Goal: Task Accomplishment & Management: Manage account settings

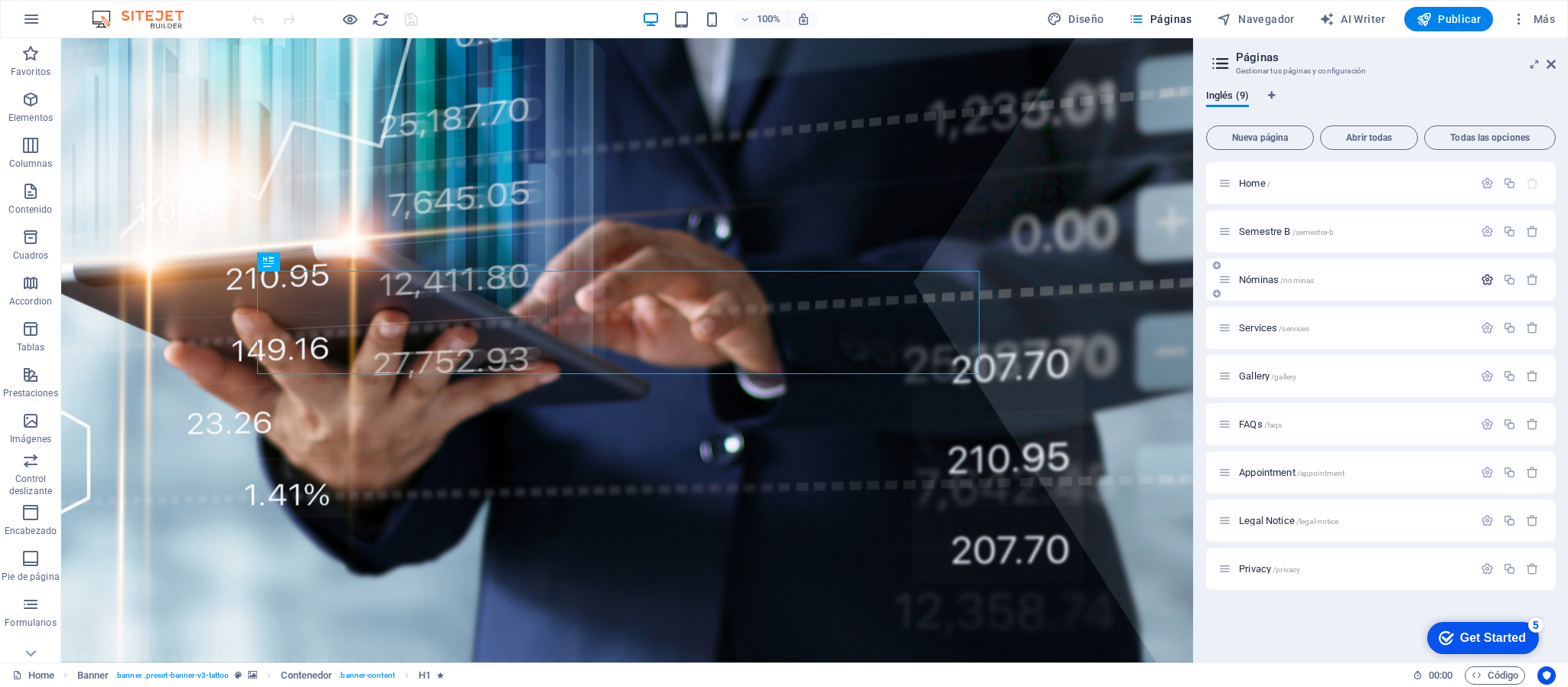
click at [1486, 280] on icon "button" at bounding box center [1487, 280] width 13 height 13
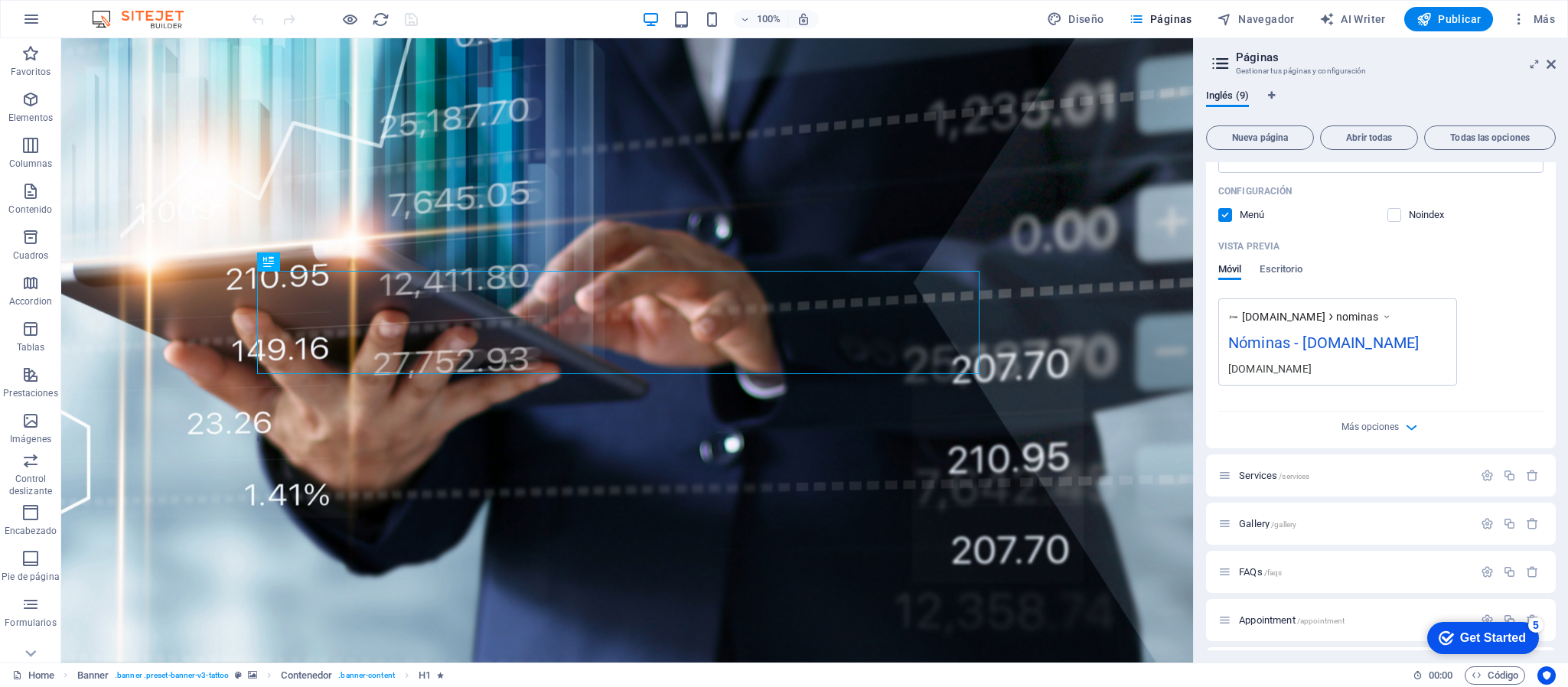
scroll to position [537, 0]
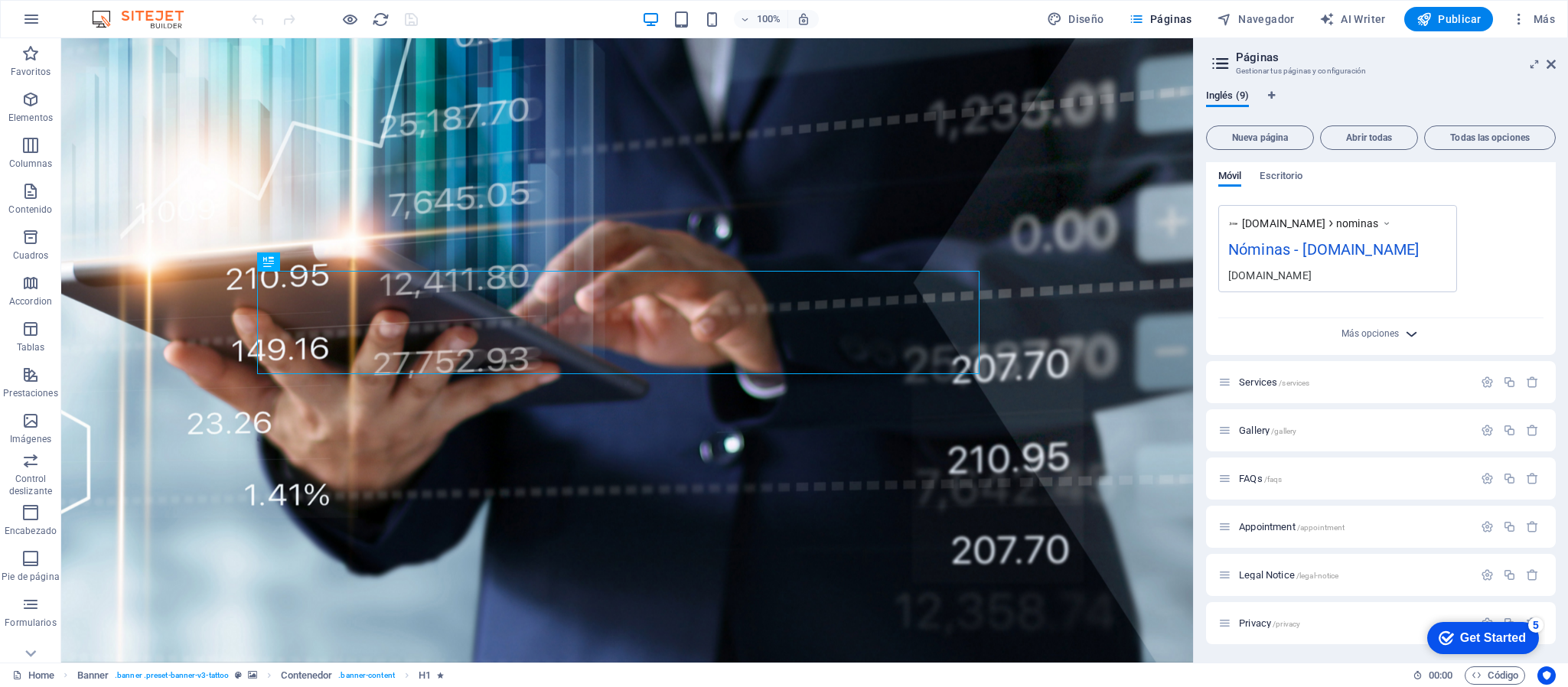
click at [1409, 337] on icon "button" at bounding box center [1411, 334] width 18 height 18
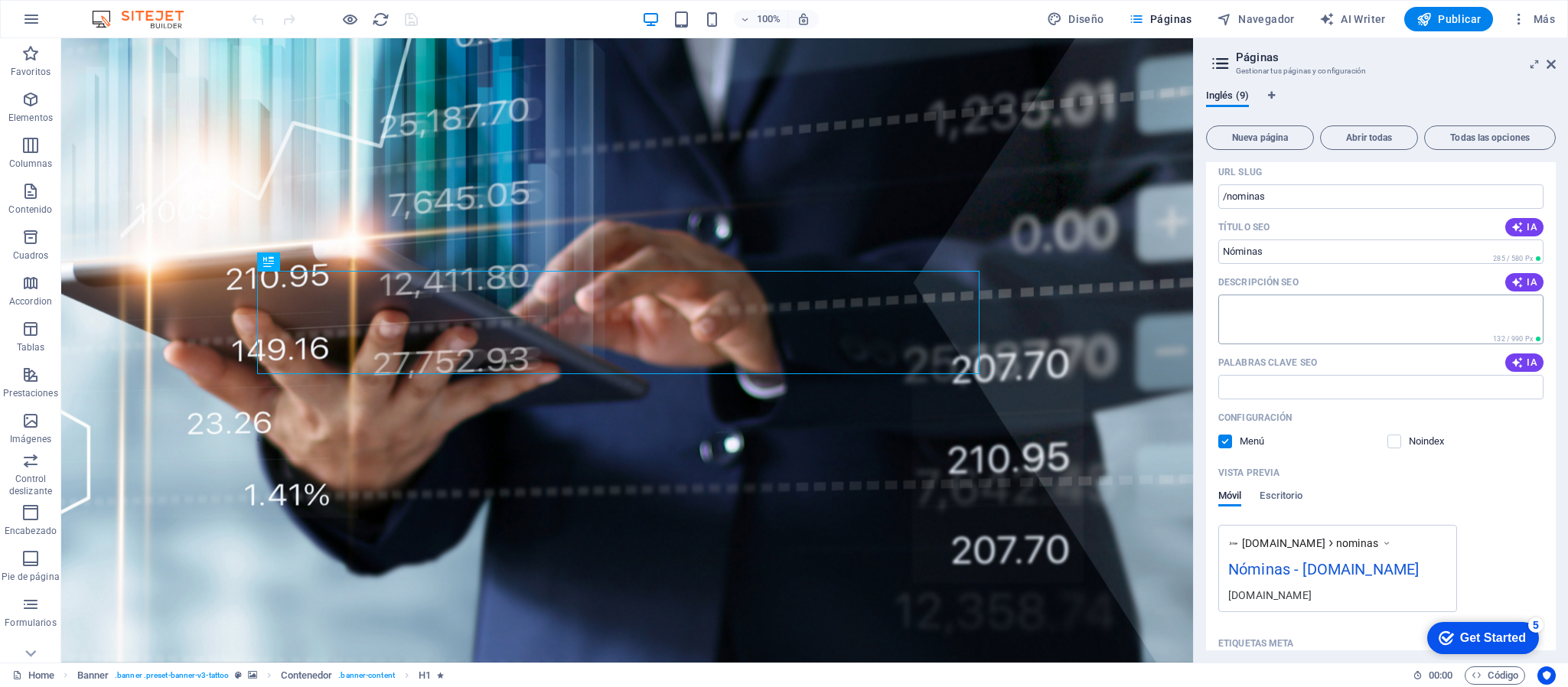
scroll to position [0, 0]
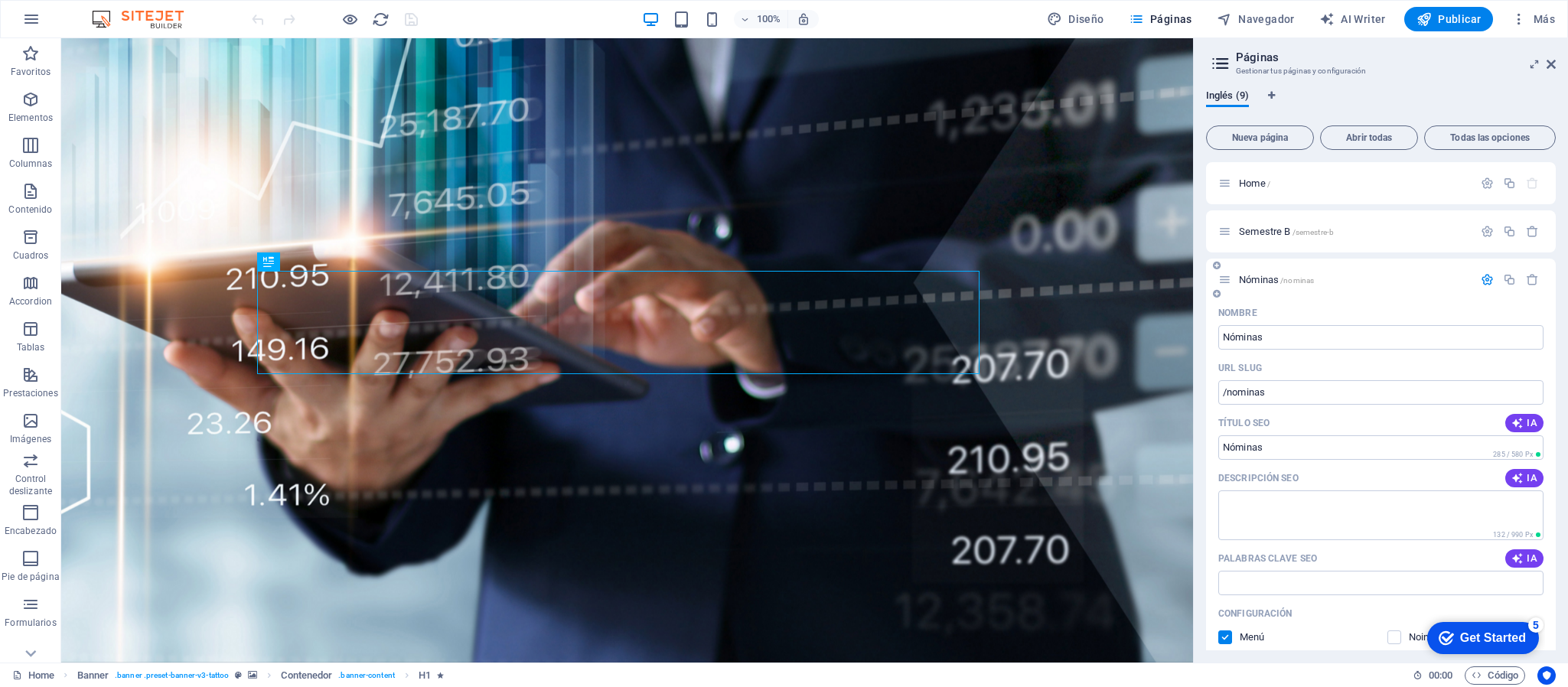
click at [1481, 279] on icon "button" at bounding box center [1487, 280] width 13 height 13
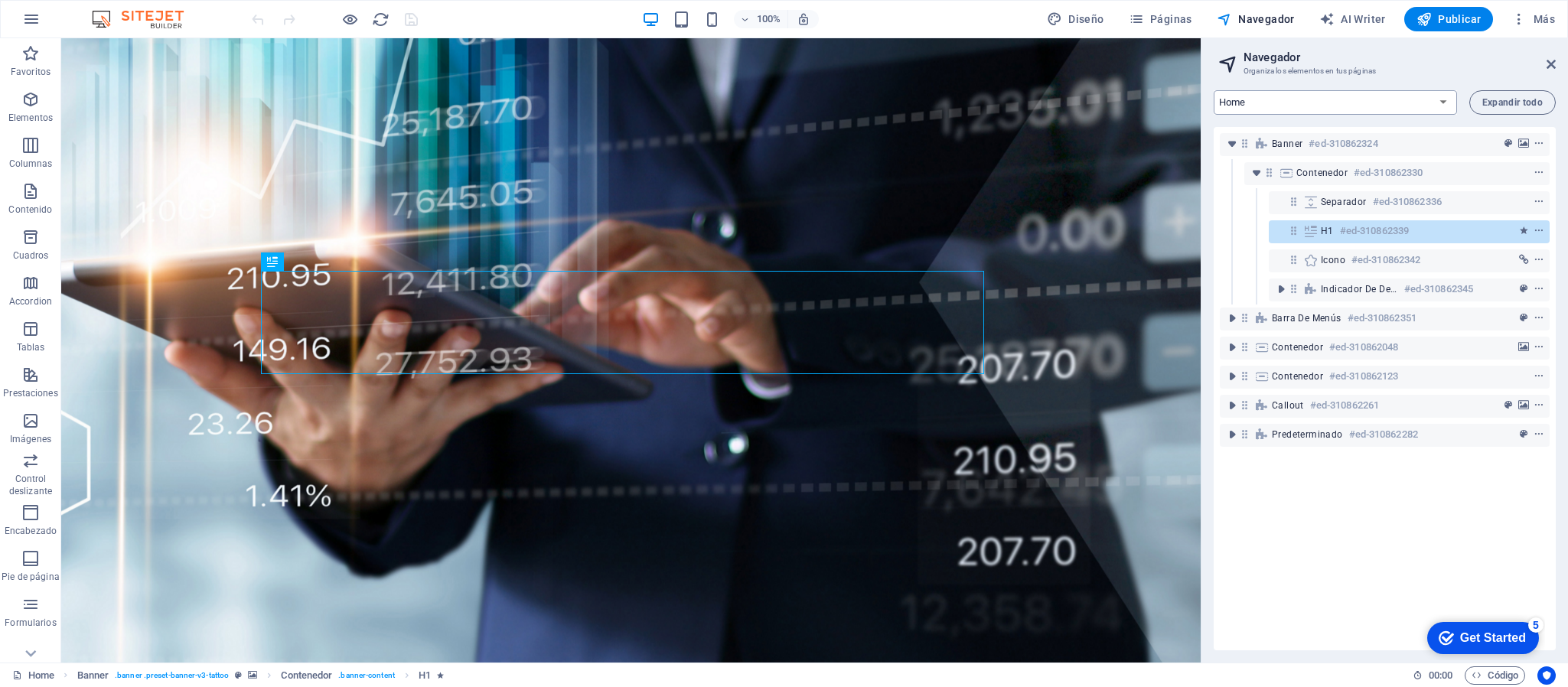
click at [1446, 104] on select "Home Semestre B Nóminas Services Gallery FAQs Appointment Legal Notice Privacy" at bounding box center [1336, 103] width 244 height 25
select select "6462023-en"
click at [1214, 90] on select "Home Semestre B Nóminas Services Gallery FAQs Appointment Legal Notice Privacy" at bounding box center [1336, 103] width 244 height 25
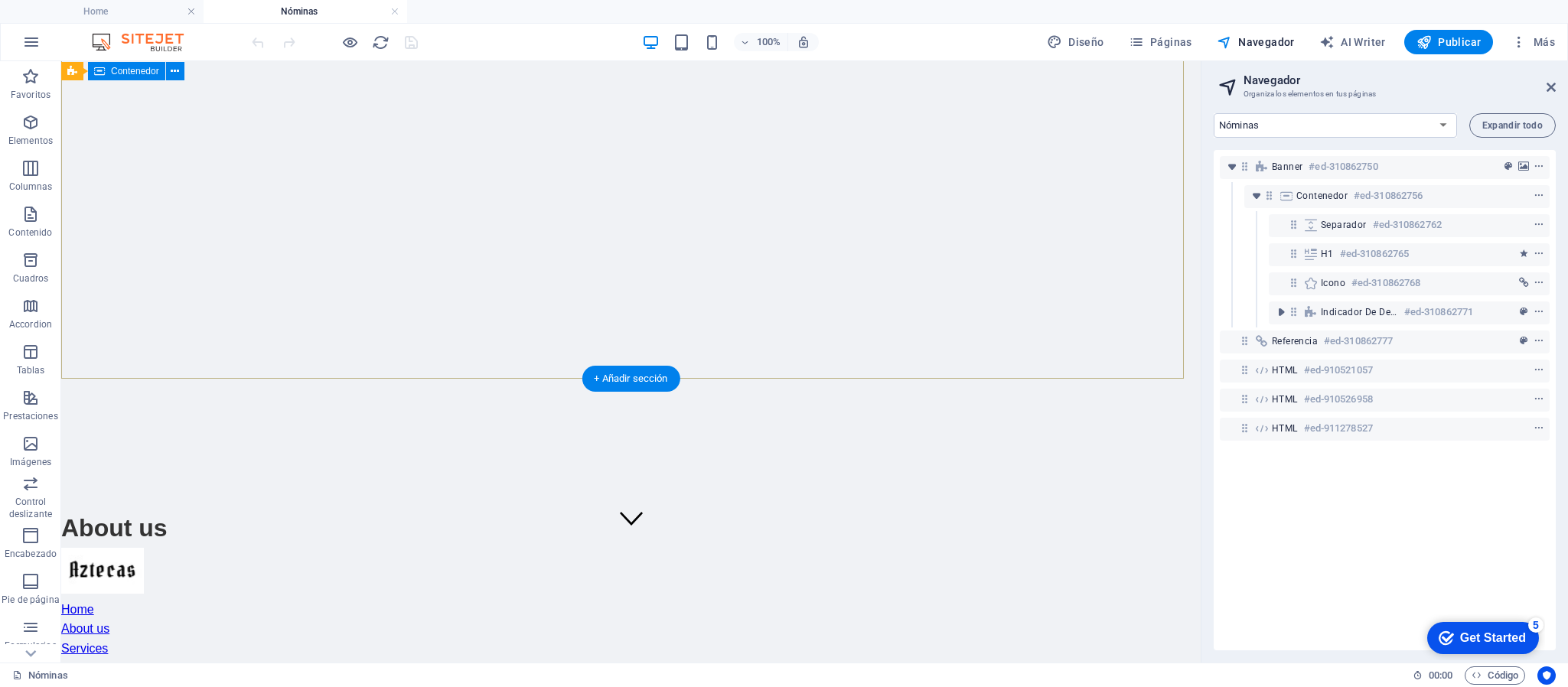
scroll to position [230, 0]
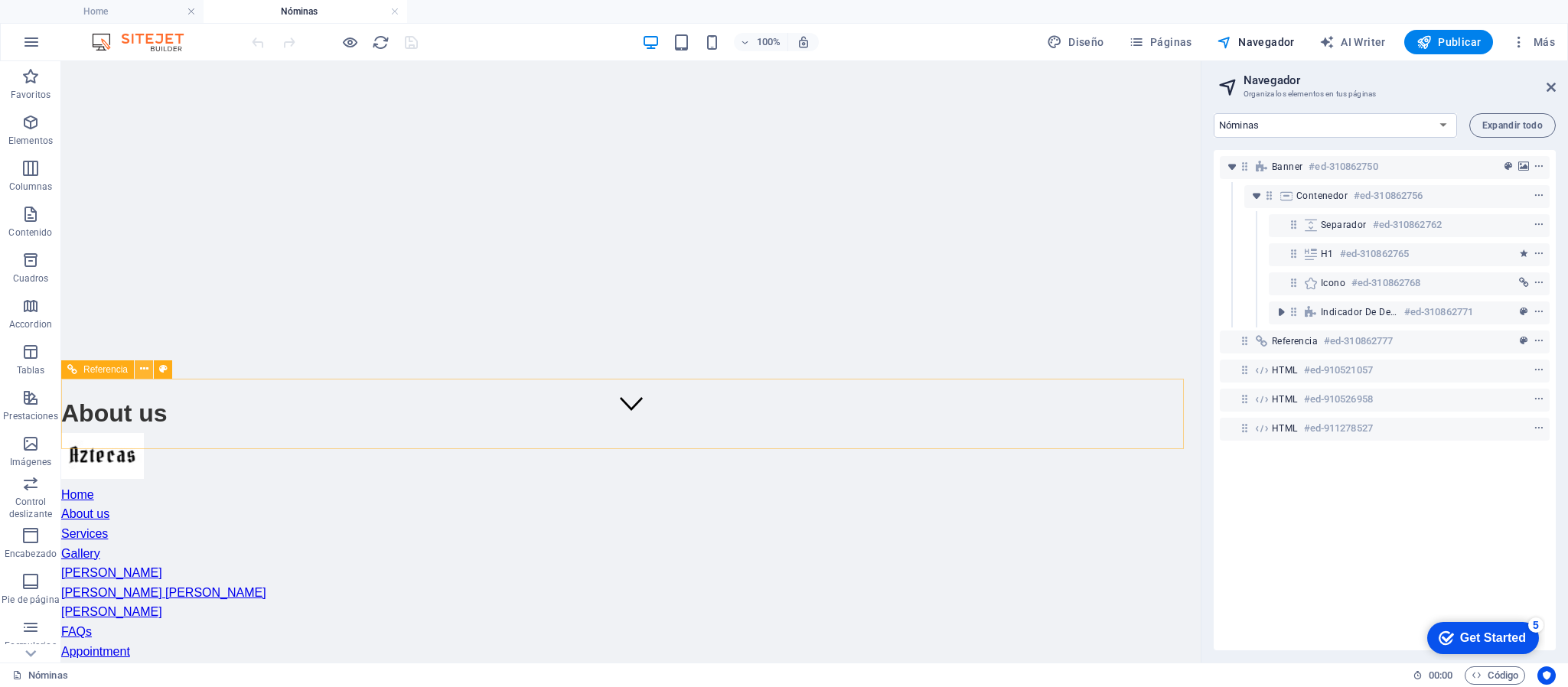
click at [142, 371] on icon at bounding box center [145, 369] width 9 height 16
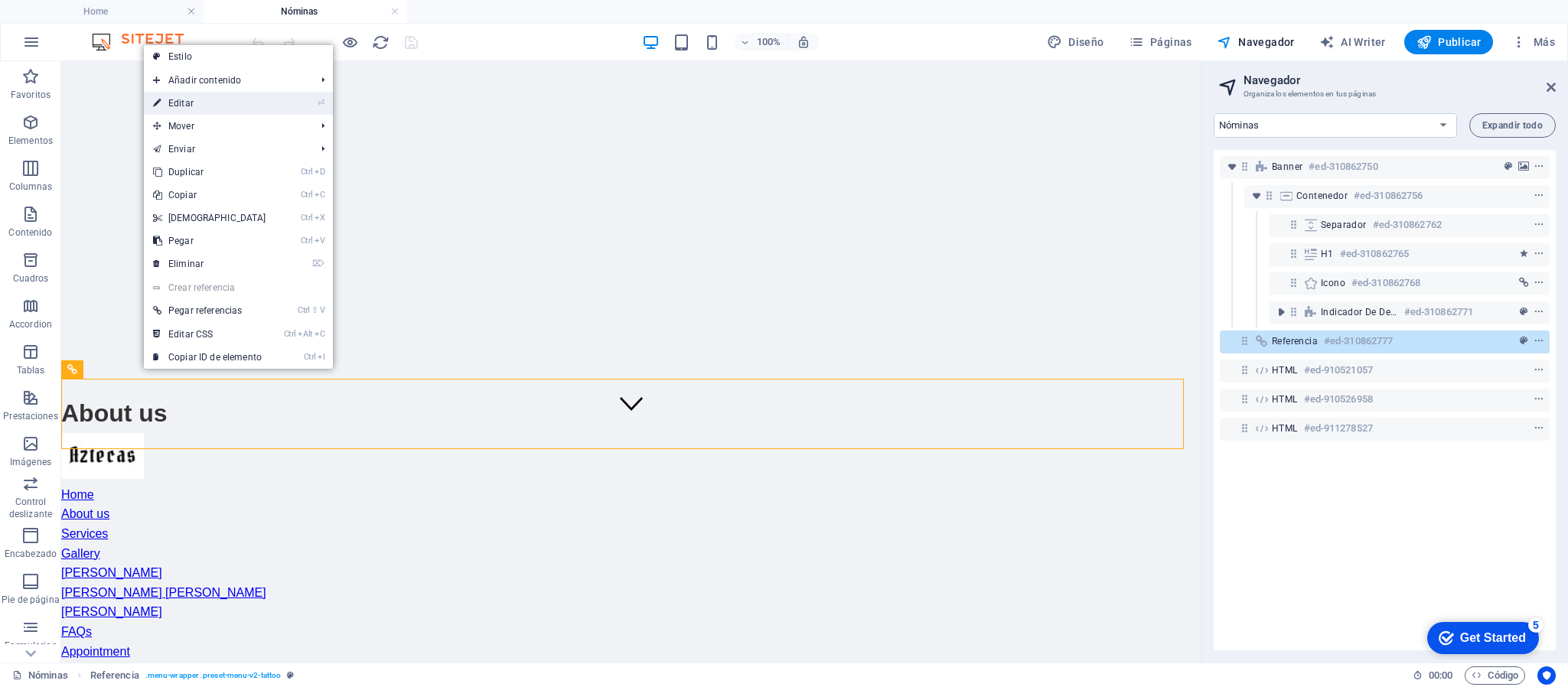
click at [219, 105] on link "⏎ Editar" at bounding box center [209, 103] width 131 height 23
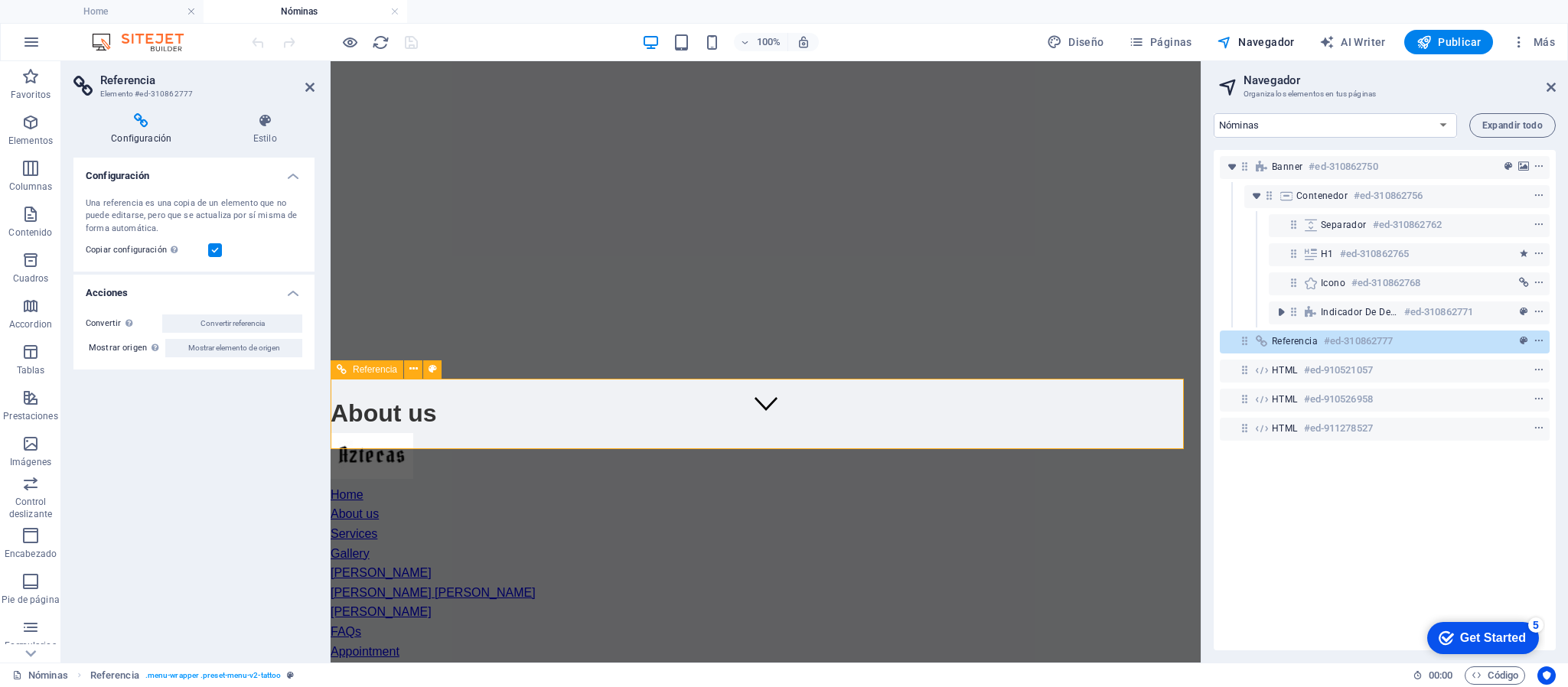
click at [592, 485] on nav "Home About us Services Gallery Sonia Xoe Laura Joe John Doe FAQs Appointment Se…" at bounding box center [765, 593] width 870 height 216
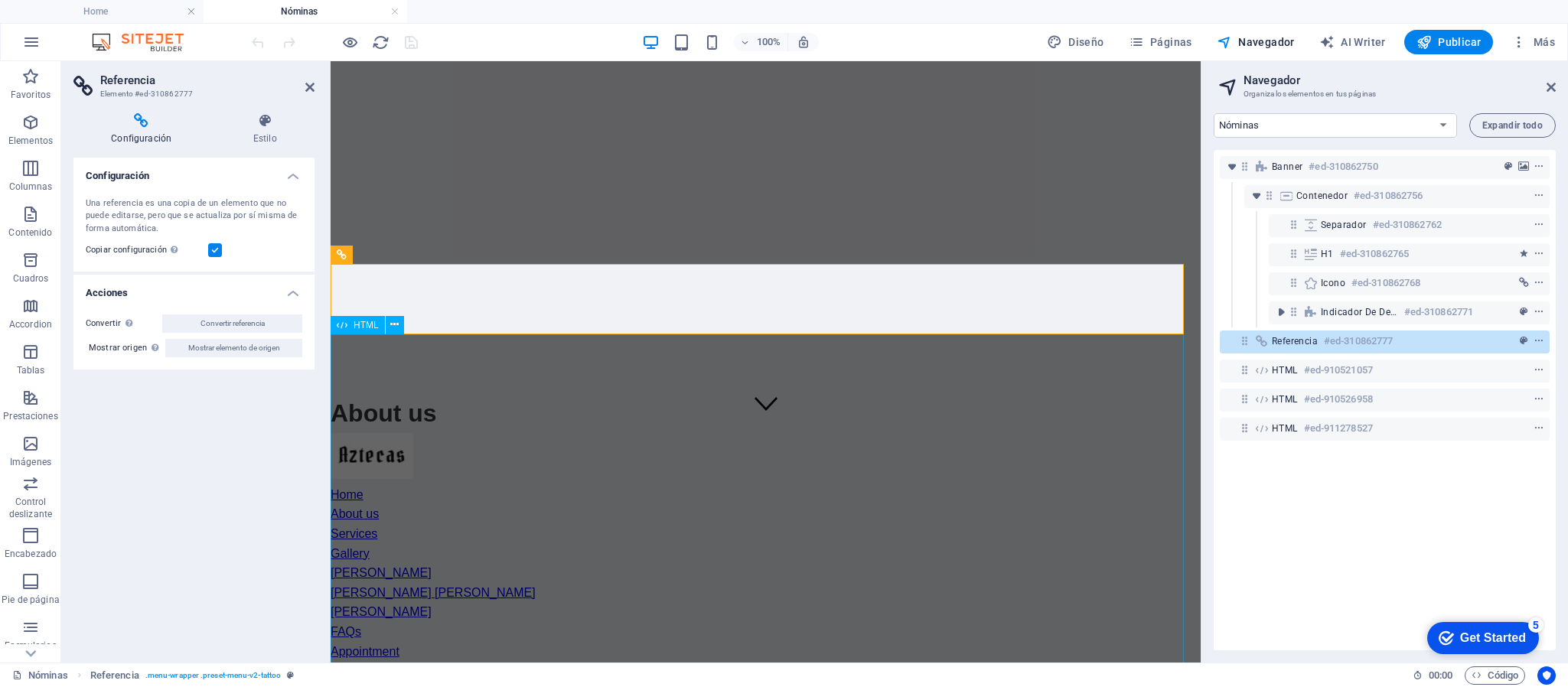
scroll to position [459, 0]
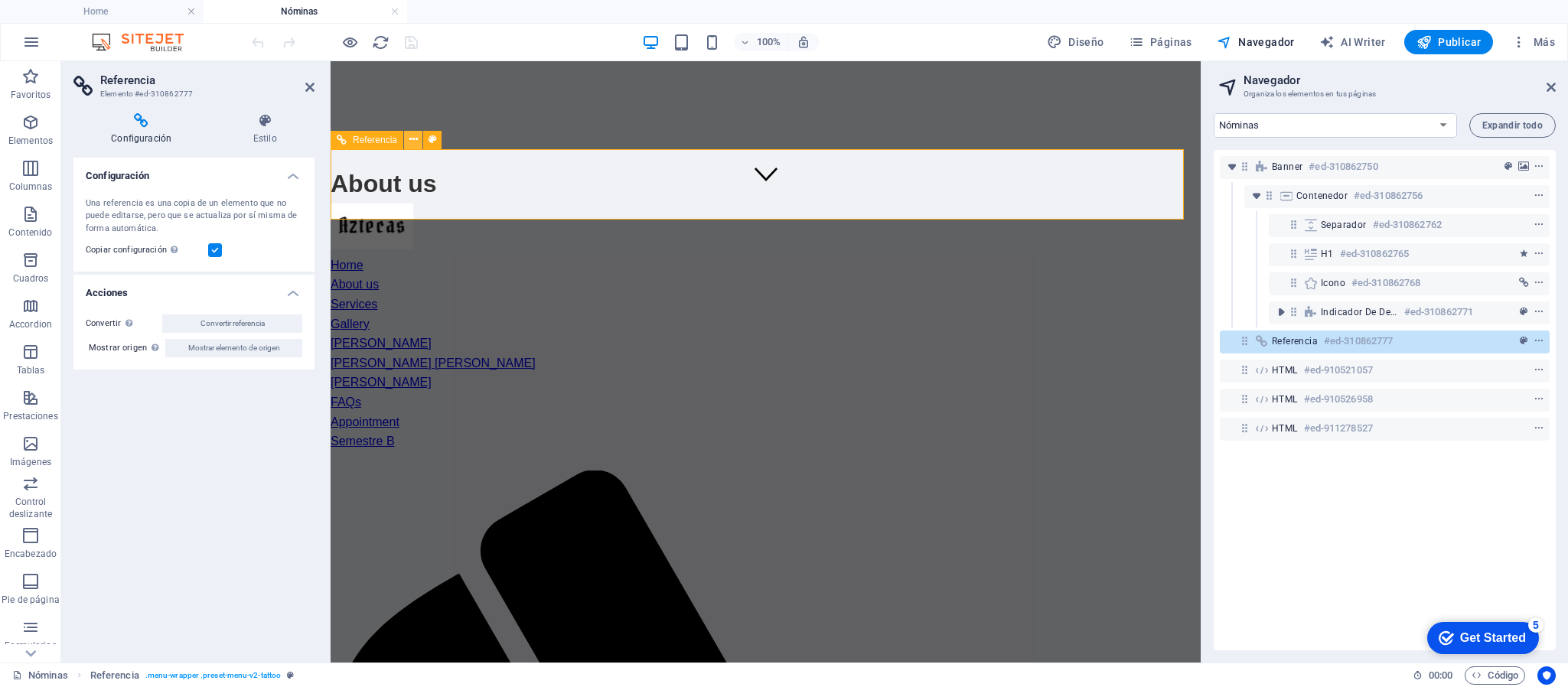
click at [411, 138] on icon at bounding box center [414, 139] width 9 height 16
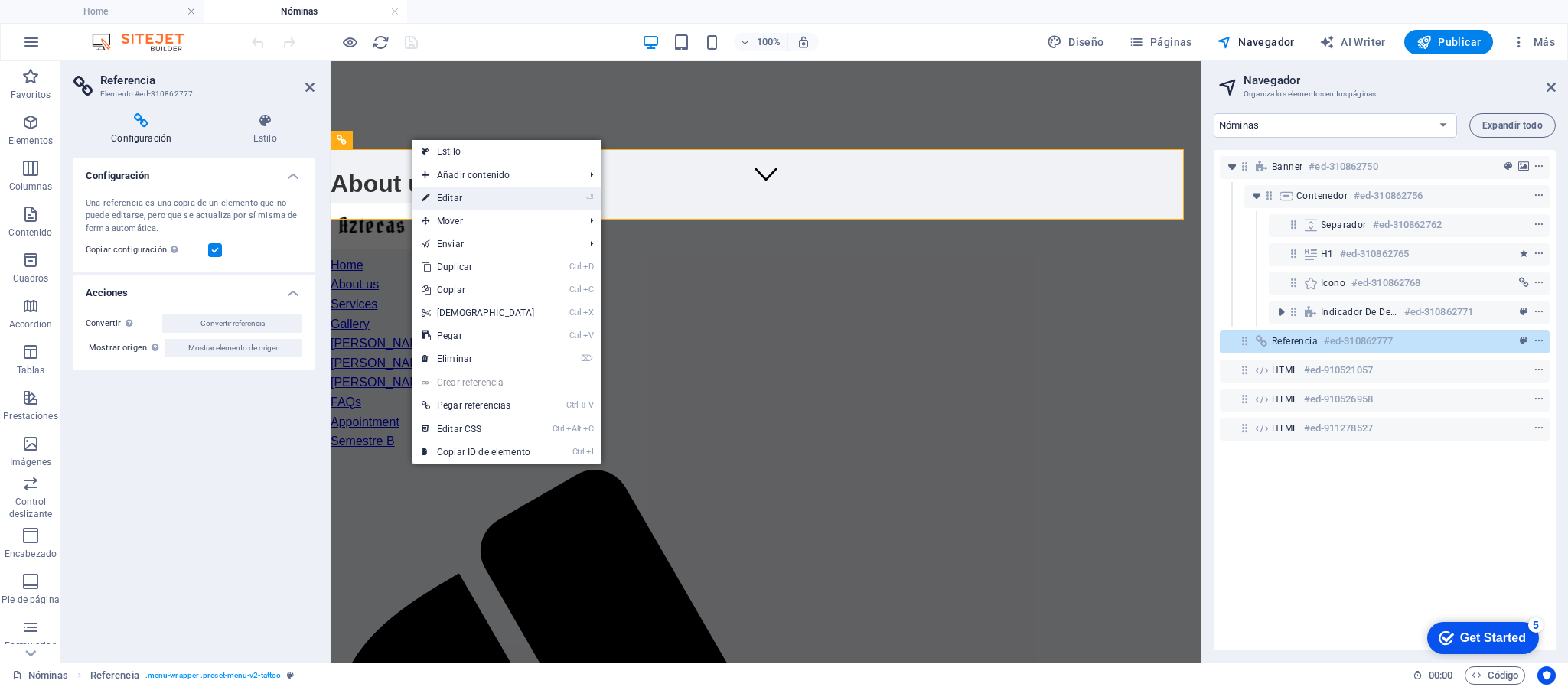
click at [458, 200] on link "⏎ Editar" at bounding box center [479, 198] width 131 height 23
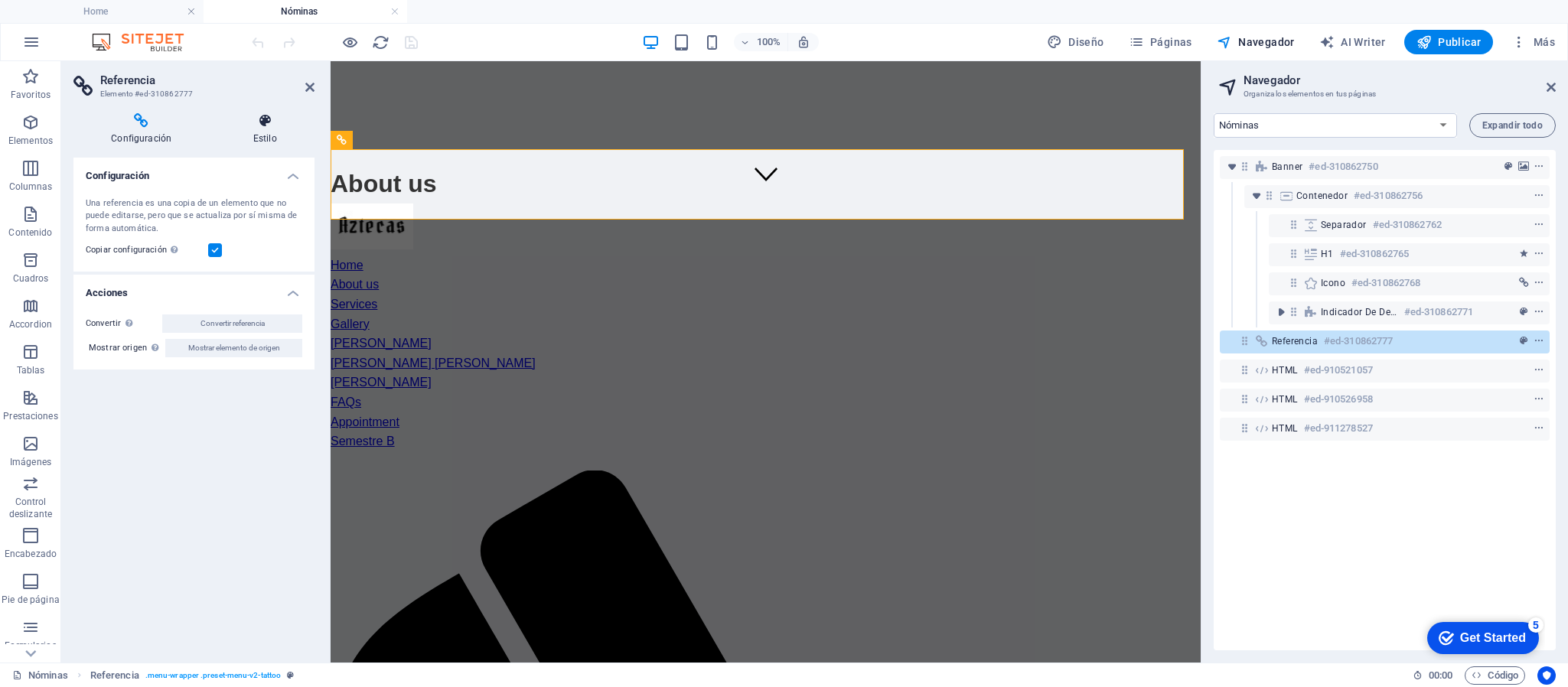
click at [258, 124] on icon at bounding box center [265, 120] width 100 height 15
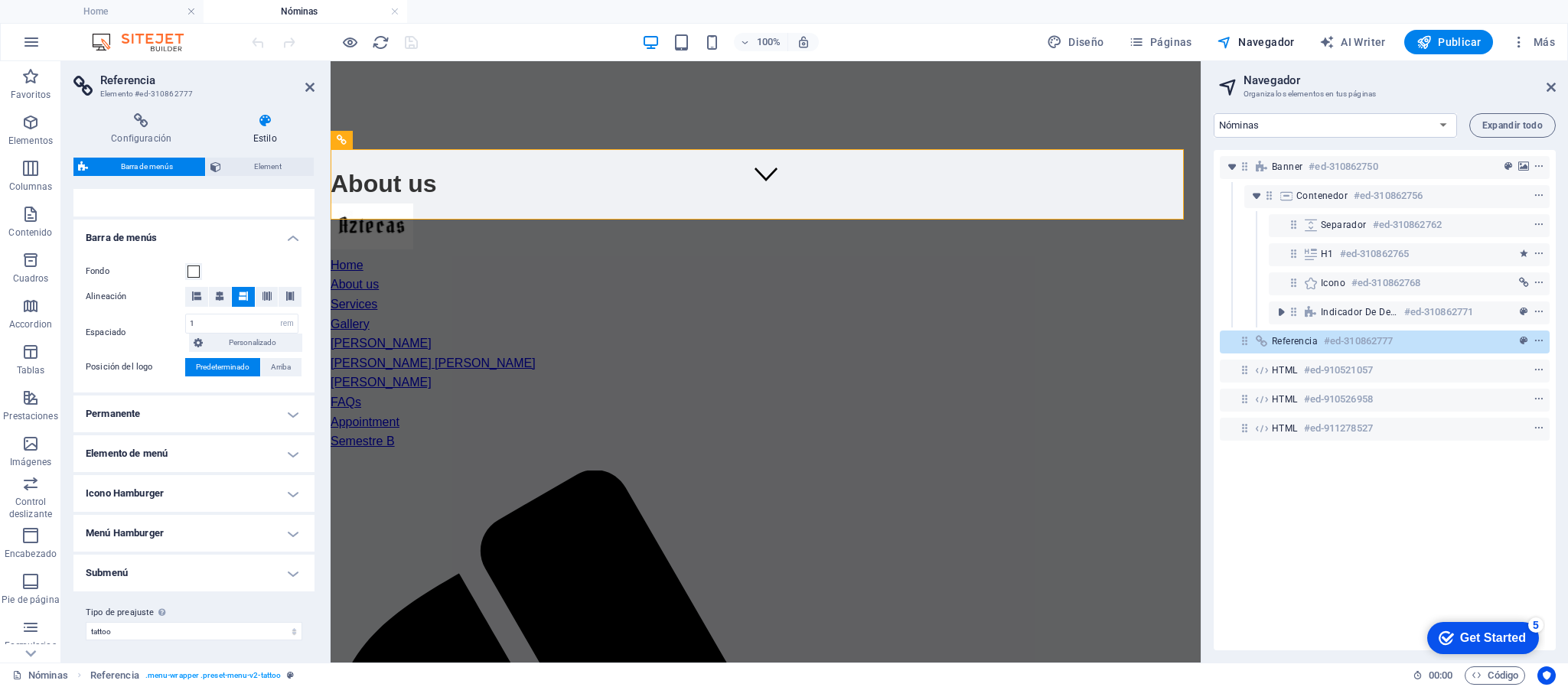
scroll to position [230, 0]
click at [293, 450] on h4 "Elemento de menú" at bounding box center [194, 453] width 241 height 37
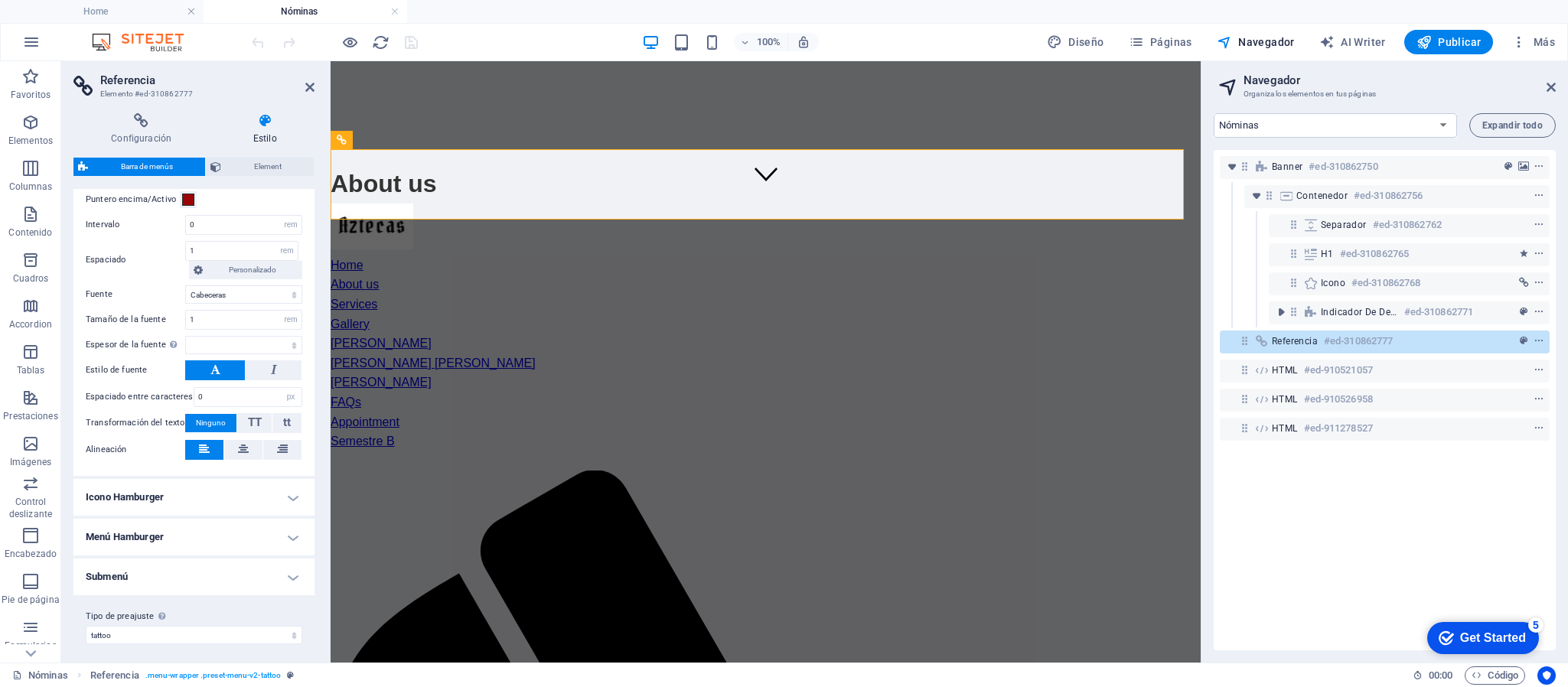
scroll to position [696, 0]
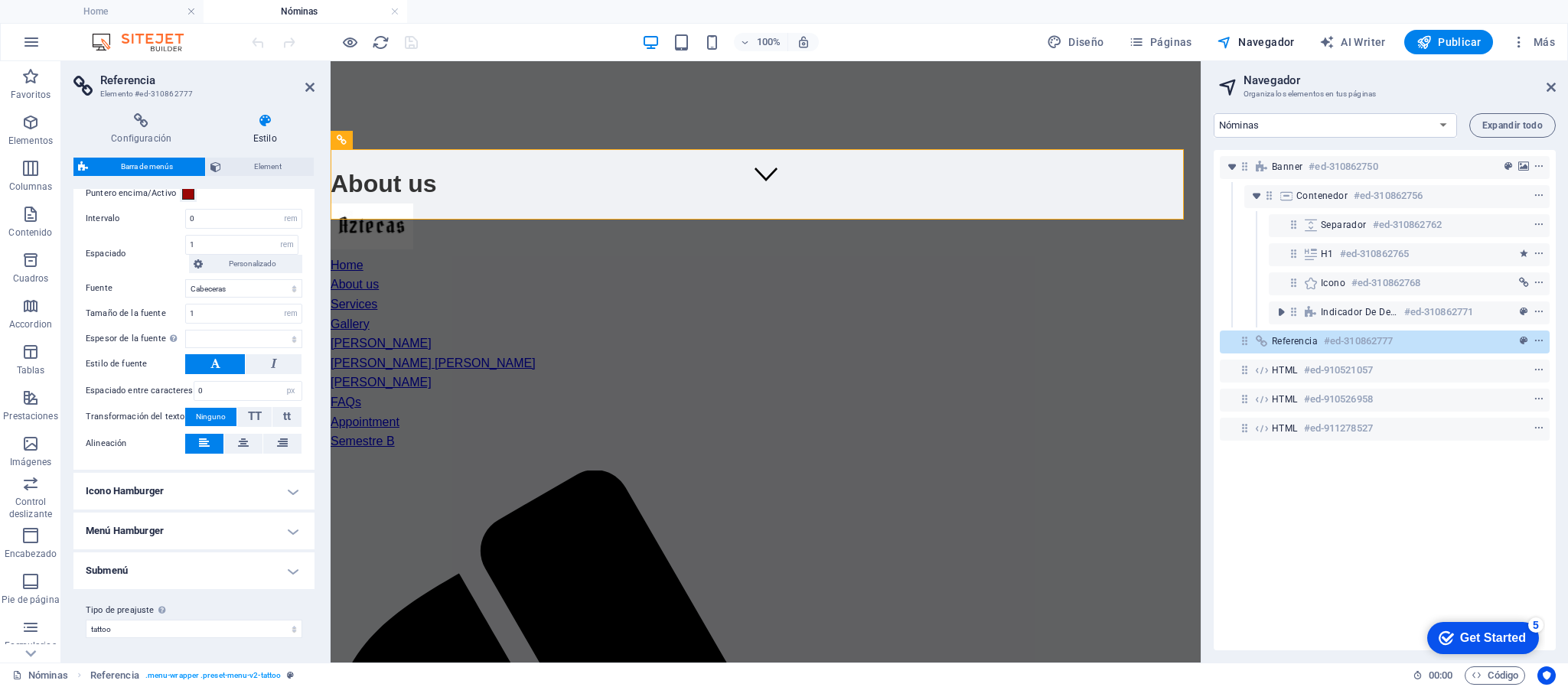
click at [287, 492] on h4 "Icono Hamburger" at bounding box center [194, 492] width 241 height 37
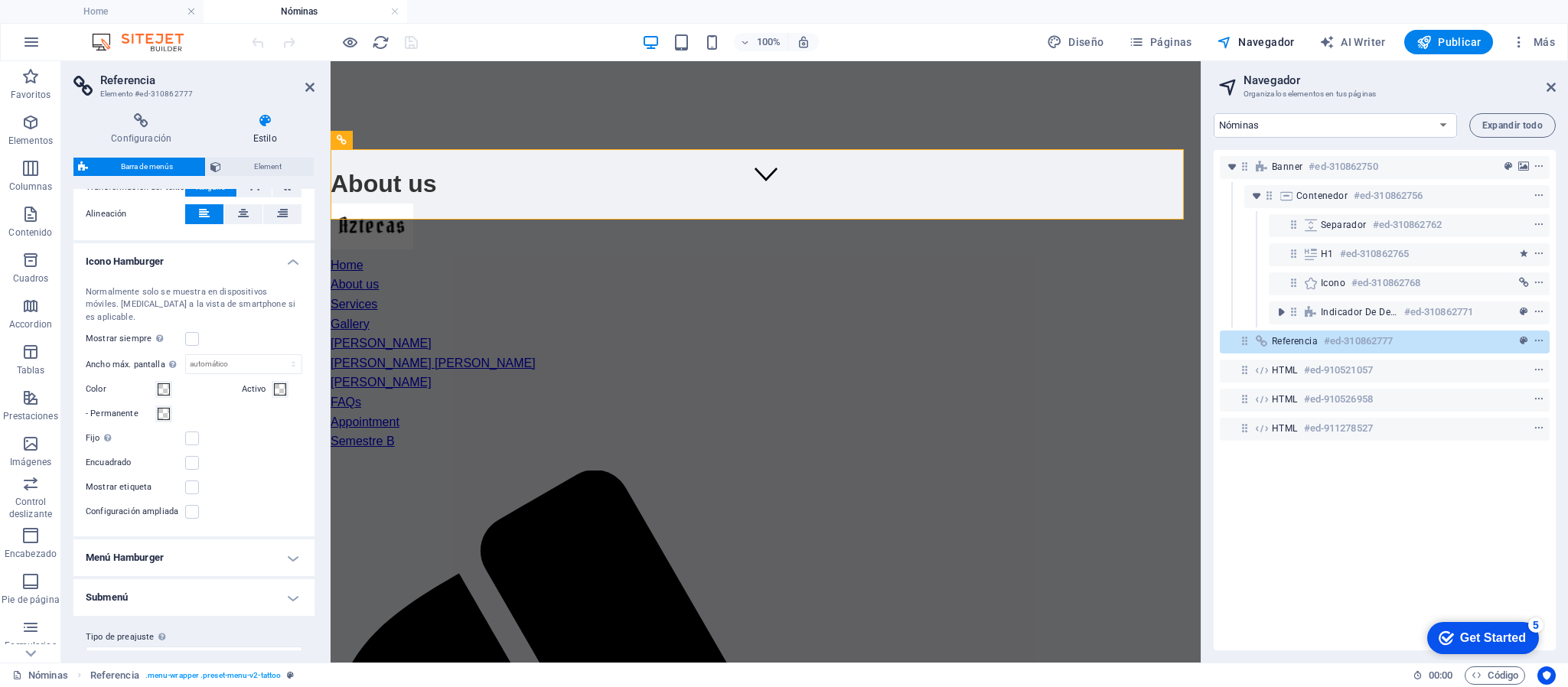
scroll to position [939, 0]
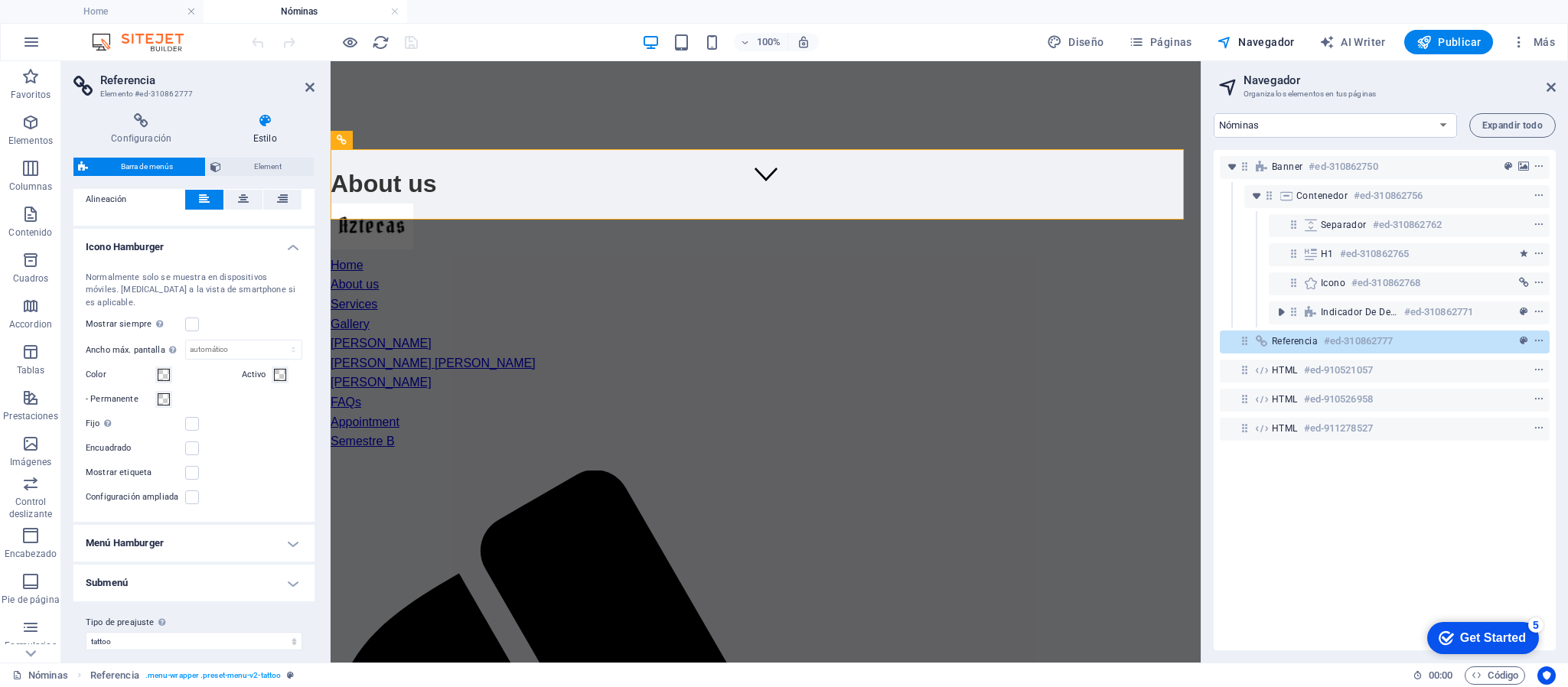
click at [293, 528] on h4 "Menú Hamburger" at bounding box center [194, 543] width 241 height 37
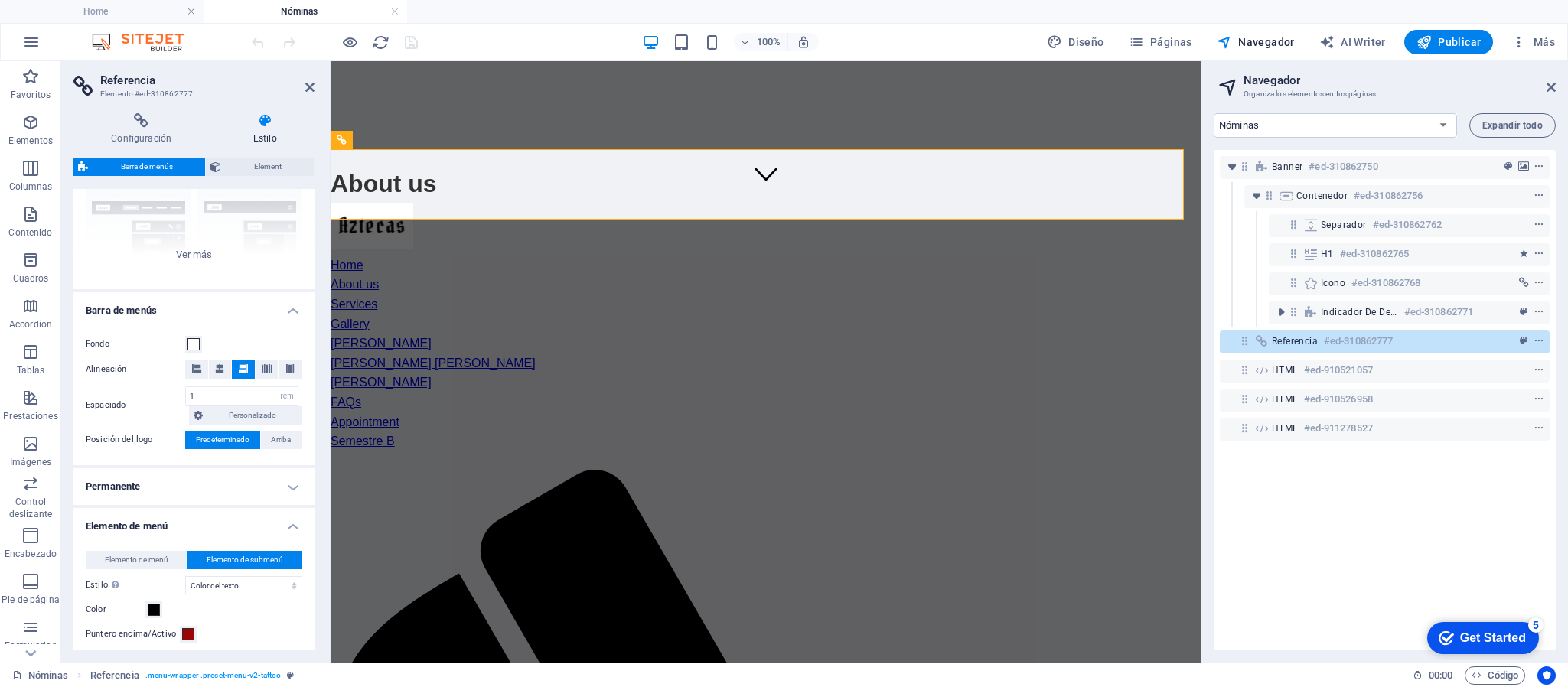
scroll to position [0, 0]
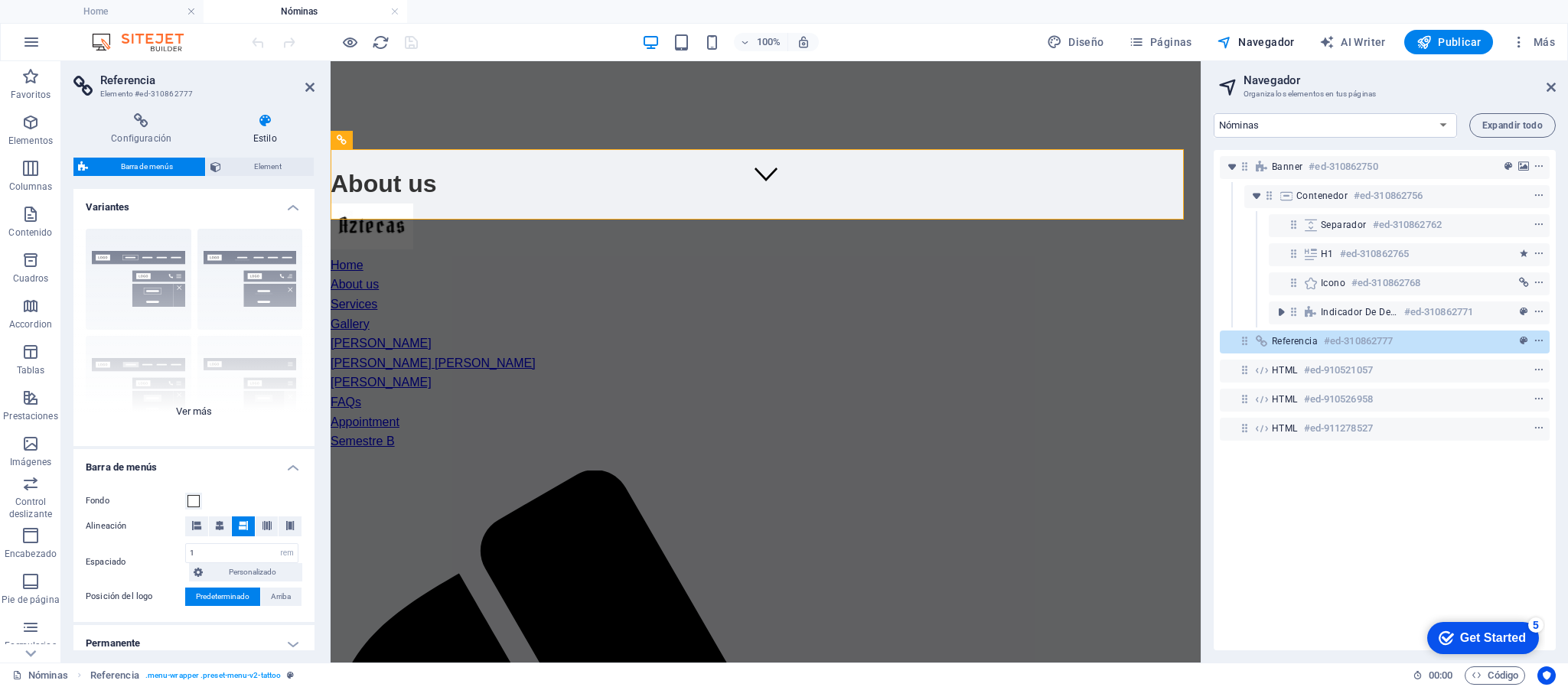
click at [194, 407] on div "Borde Centrado Predeterminado Fijo Loki Desencadenador Ancho XXL" at bounding box center [194, 331] width 241 height 230
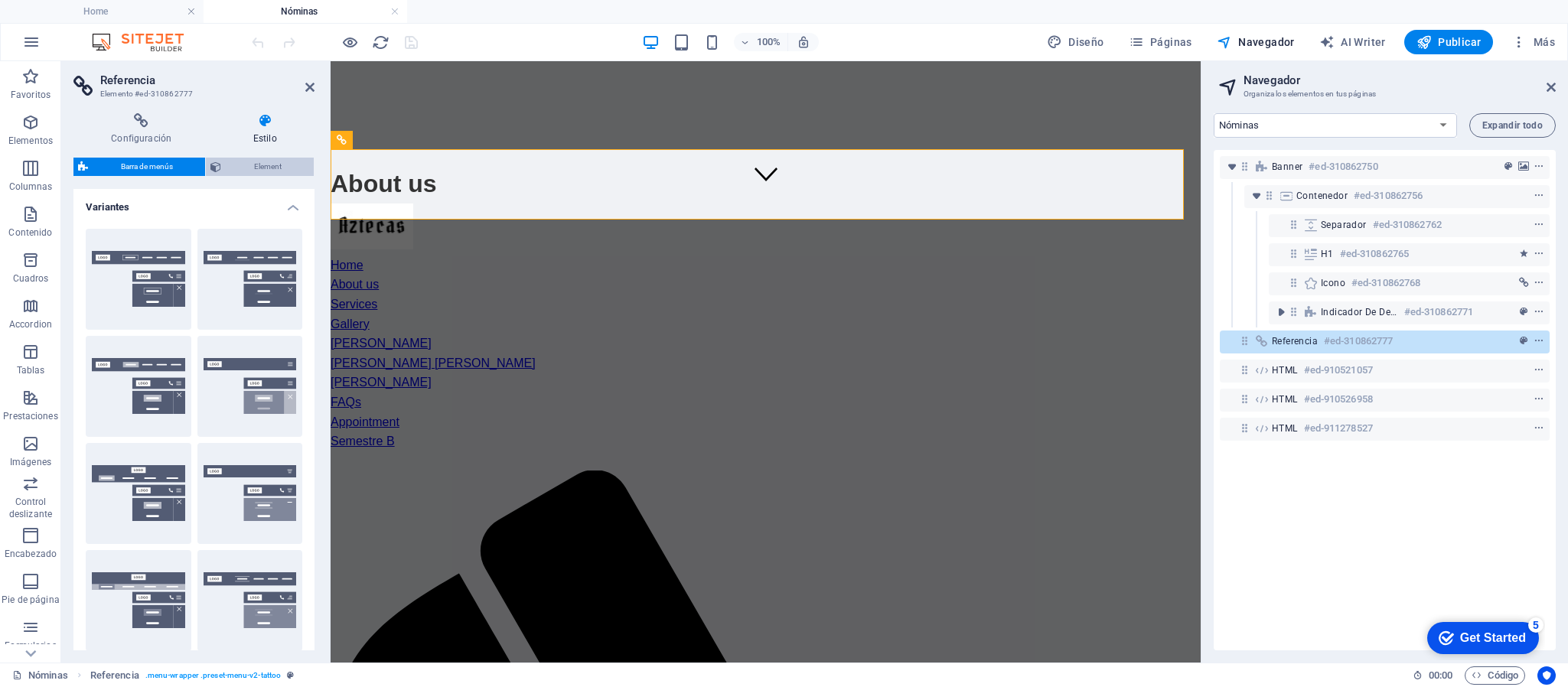
click at [264, 167] on span "Element" at bounding box center [267, 166] width 83 height 18
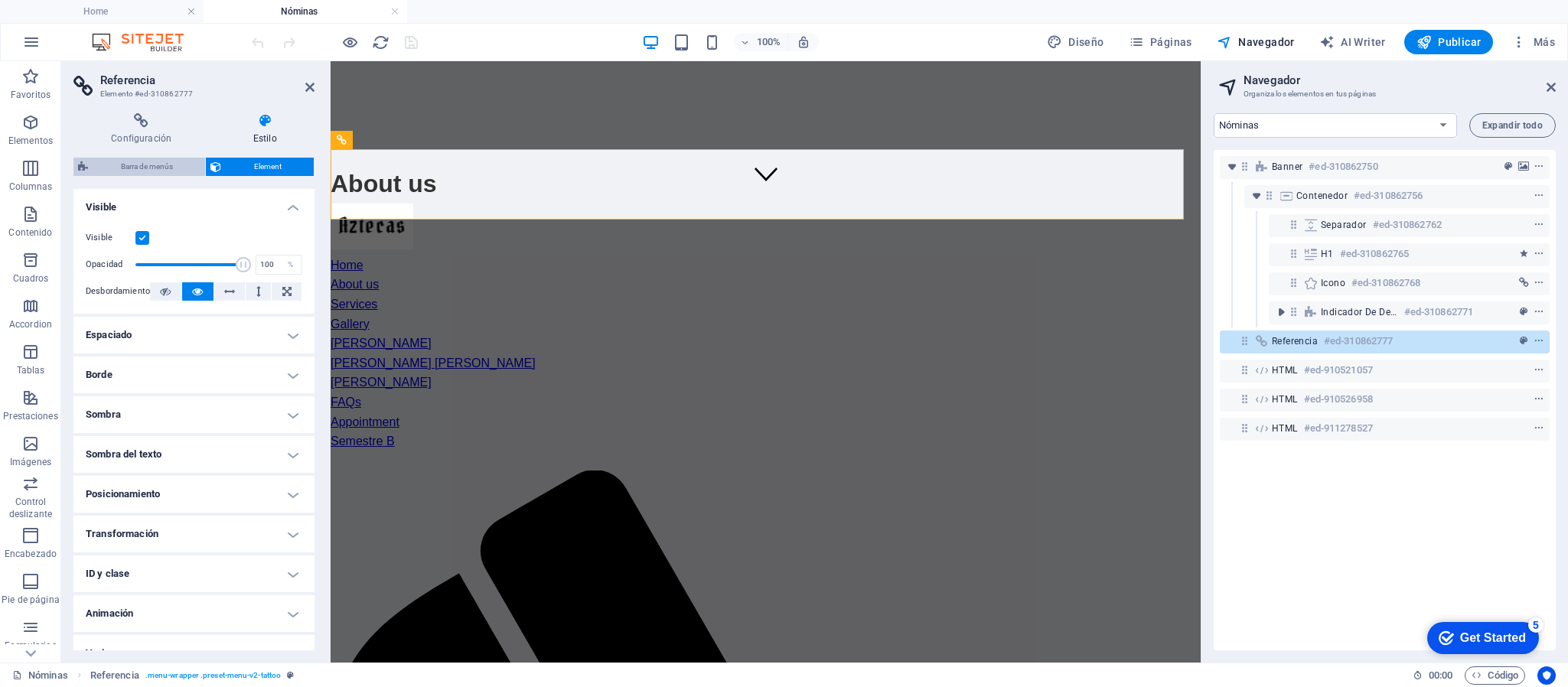
click at [130, 166] on span "Barra de menús" at bounding box center [146, 166] width 108 height 18
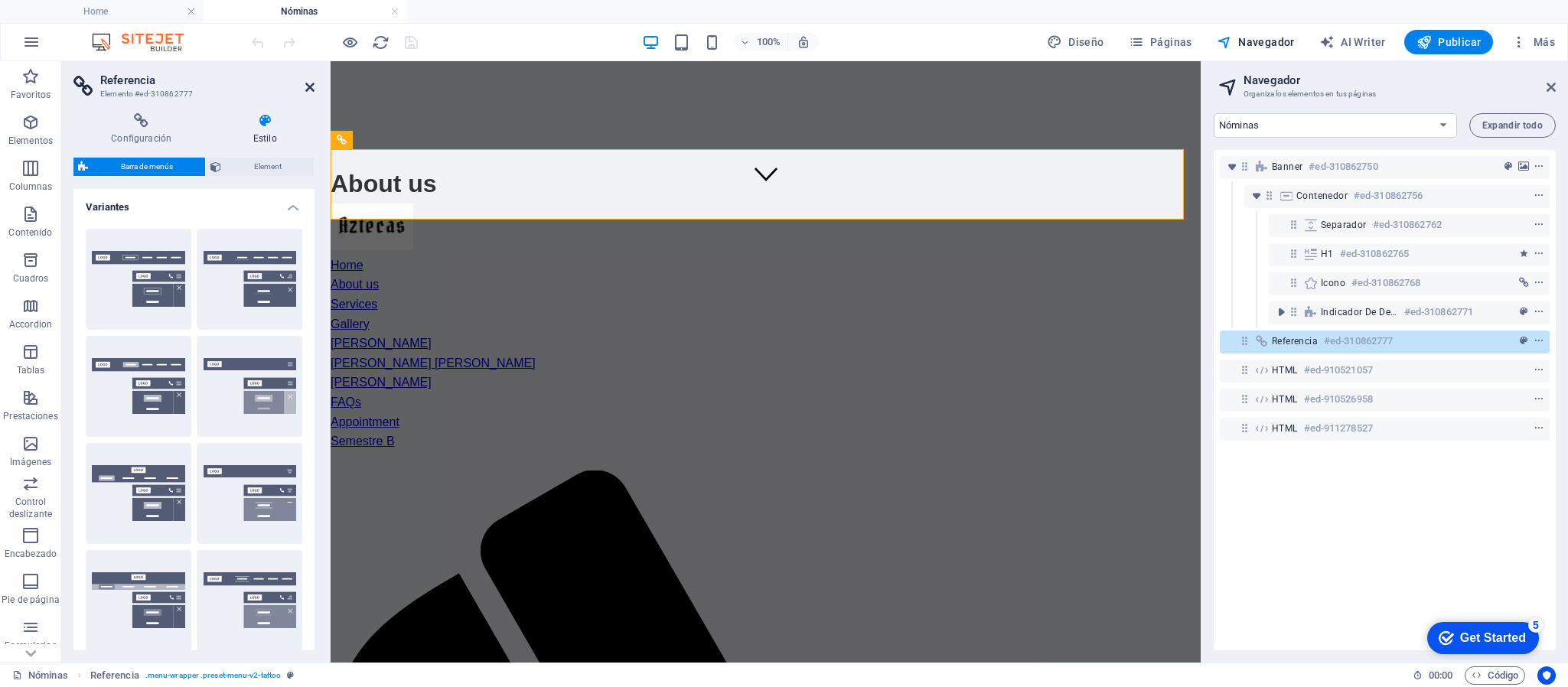
click at [309, 83] on icon at bounding box center [309, 88] width 9 height 12
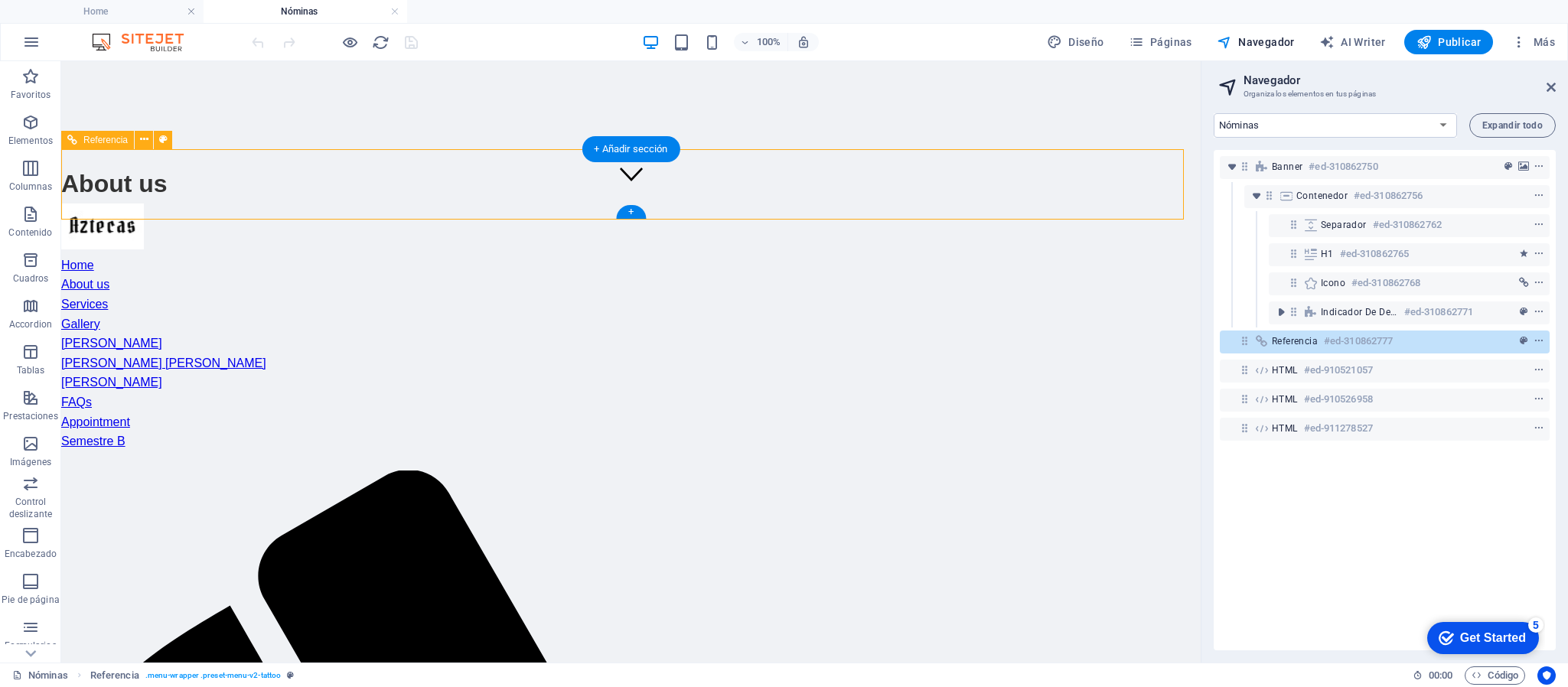
click at [457, 256] on nav "Home About us Services Gallery Sonia Xoe Laura Joe John Doe FAQs Appointment Se…" at bounding box center [631, 364] width 1139 height 216
click at [142, 138] on icon at bounding box center [145, 139] width 9 height 16
click at [140, 134] on icon at bounding box center [145, 139] width 9 height 16
click at [141, 140] on icon at bounding box center [145, 139] width 9 height 16
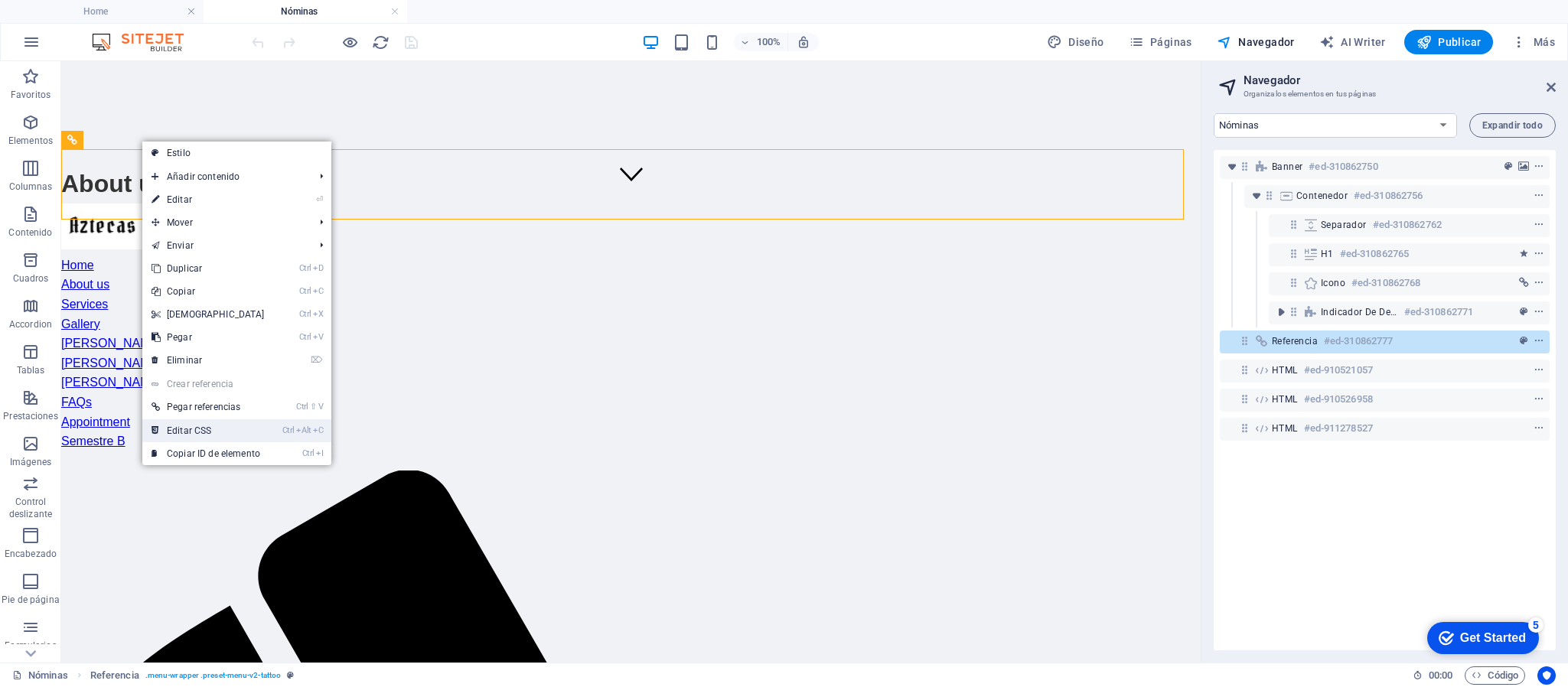
click at [194, 430] on link "Ctrl Alt C Editar CSS" at bounding box center [208, 430] width 131 height 23
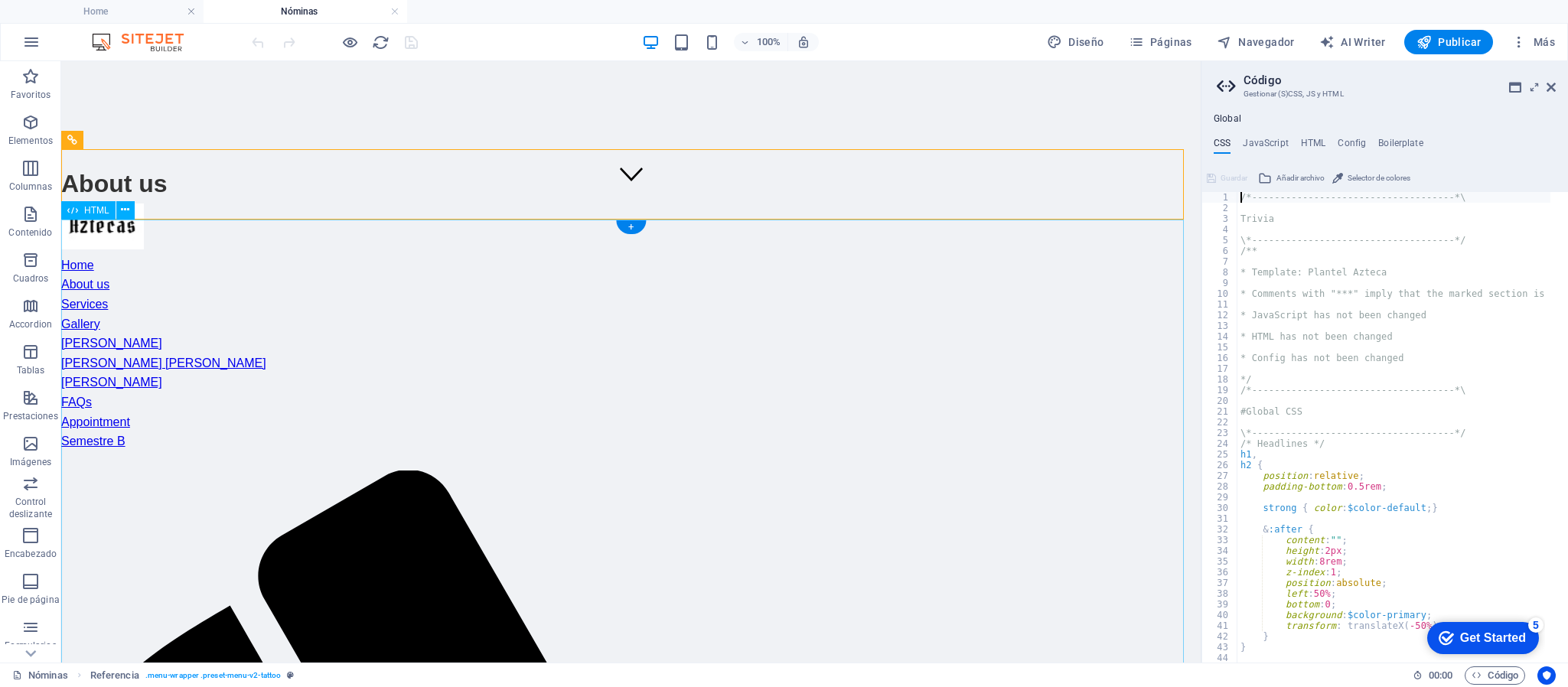
type textarea "@include menu-v2("
click at [1313, 142] on h4 "HTML" at bounding box center [1313, 145] width 25 height 17
type textarea "{{content}}"
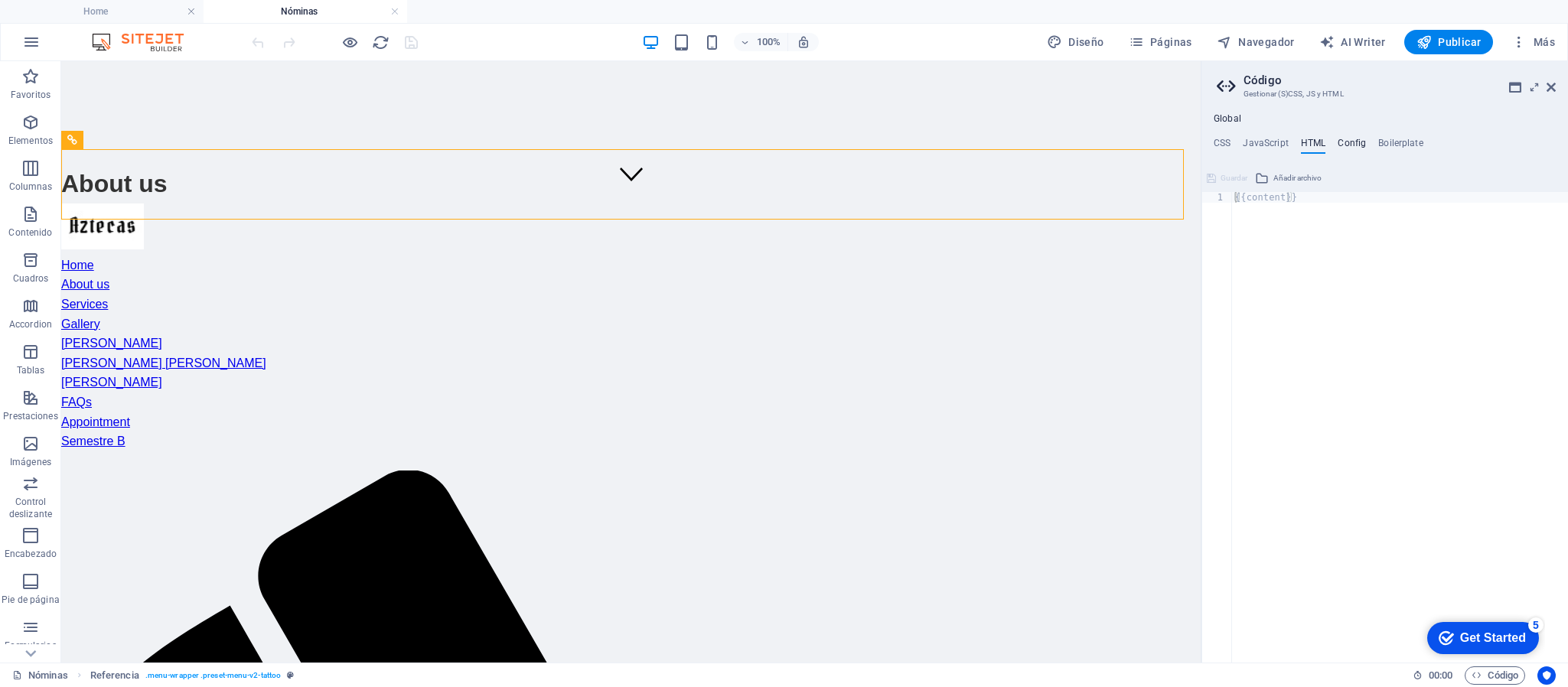
click at [1353, 145] on h4 "Config" at bounding box center [1352, 145] width 28 height 17
type textarea "$color-background: #000000;"
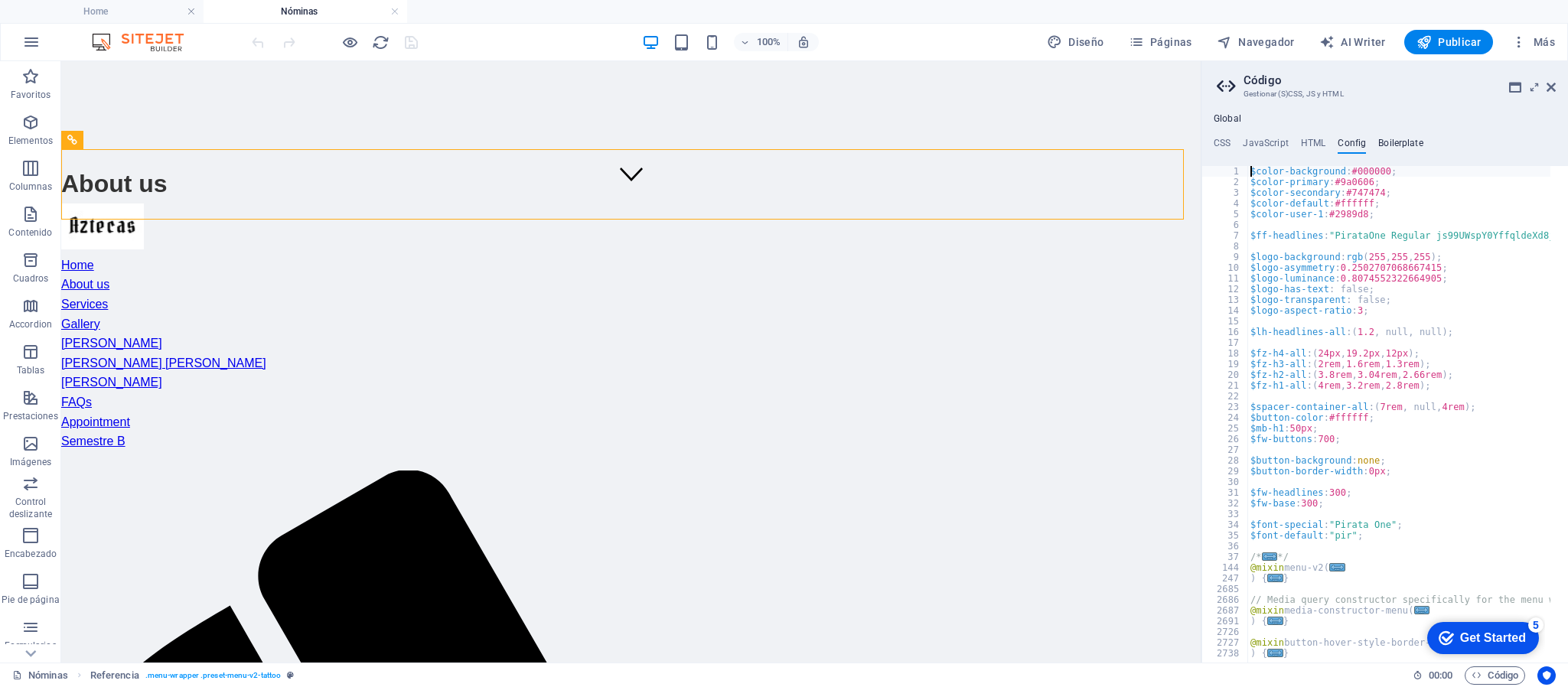
click at [1398, 141] on h4 "Boilerplate" at bounding box center [1401, 145] width 46 height 17
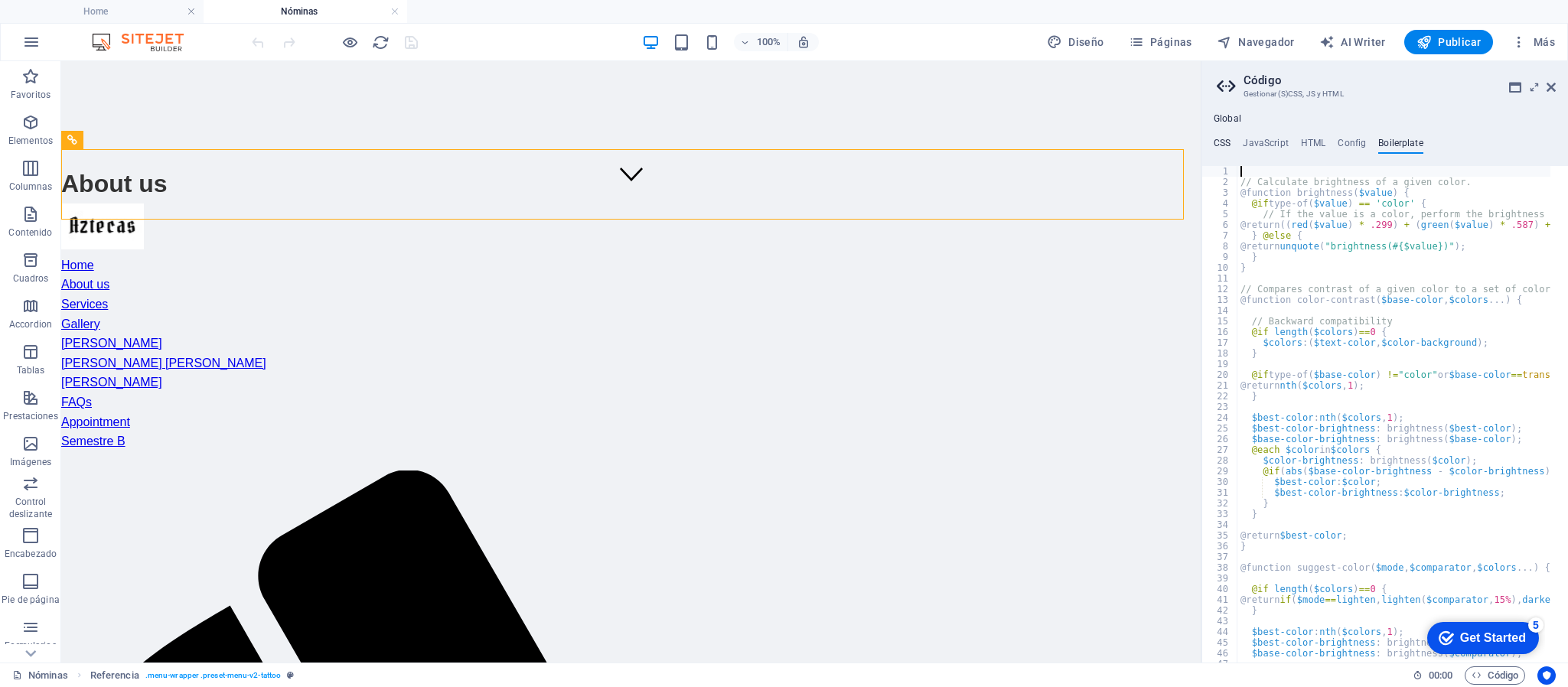
click at [1217, 140] on h4 "CSS" at bounding box center [1222, 145] width 17 height 17
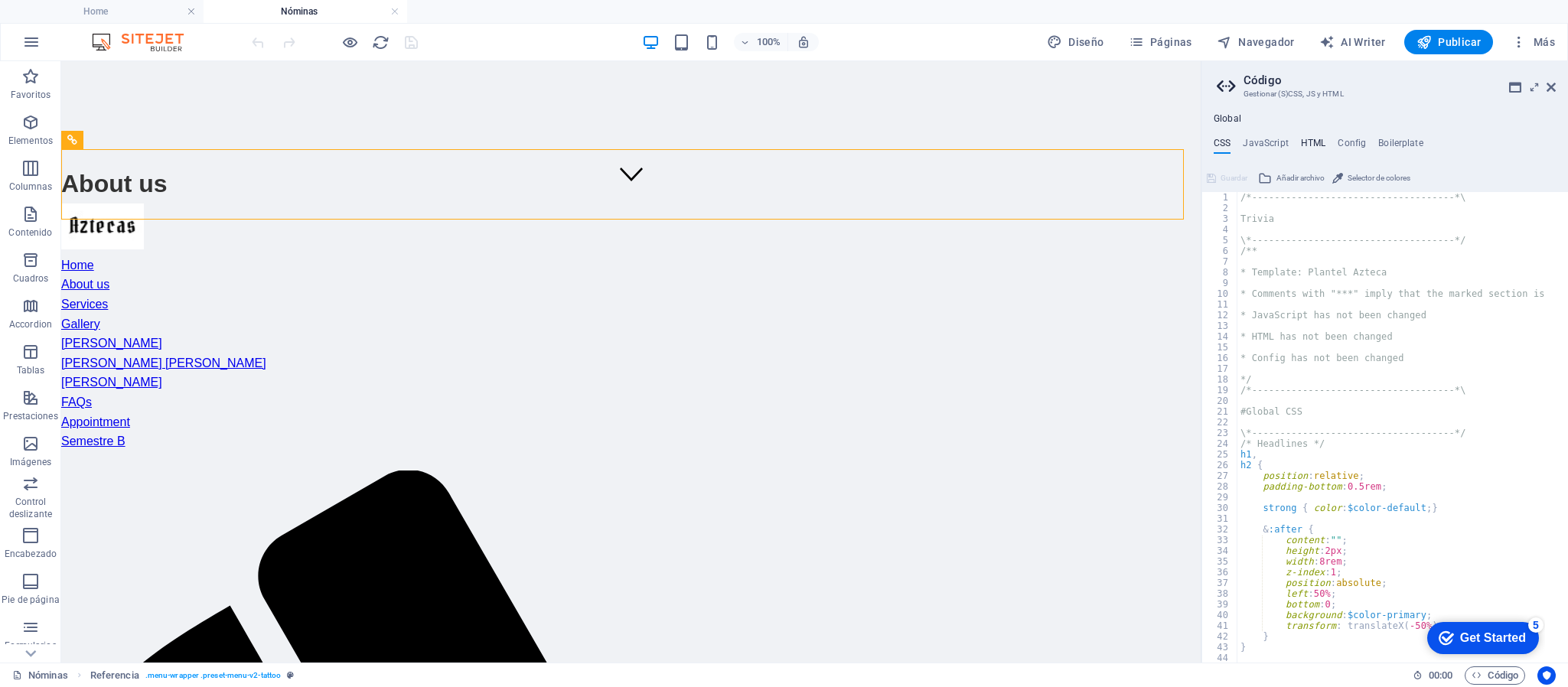
click at [1311, 141] on h4 "HTML" at bounding box center [1313, 145] width 25 height 17
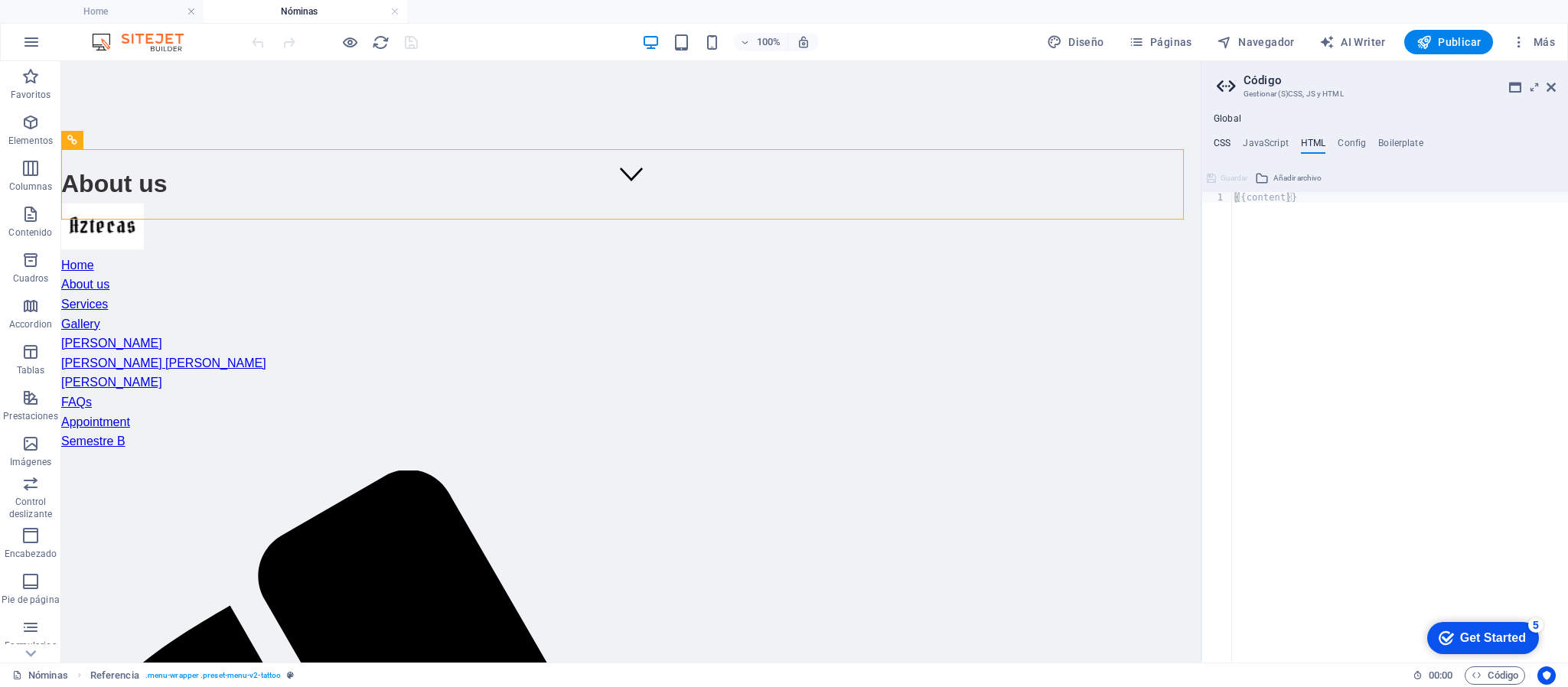
click at [1226, 145] on h4 "CSS" at bounding box center [1222, 145] width 17 height 17
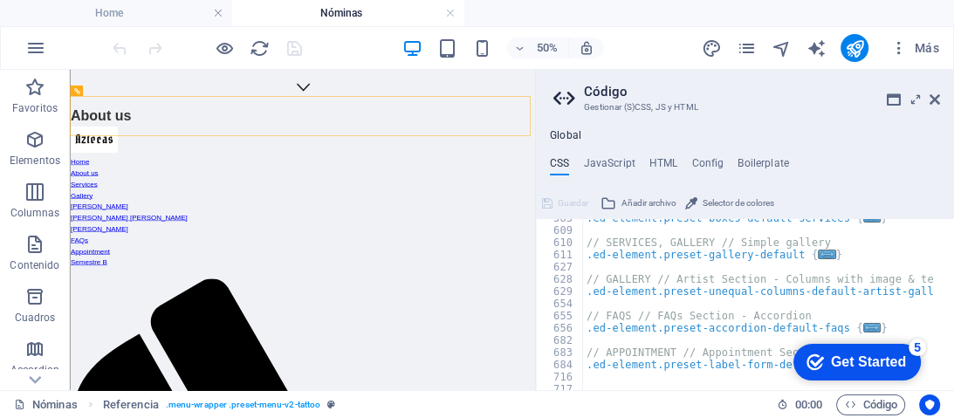
scroll to position [2354, 0]
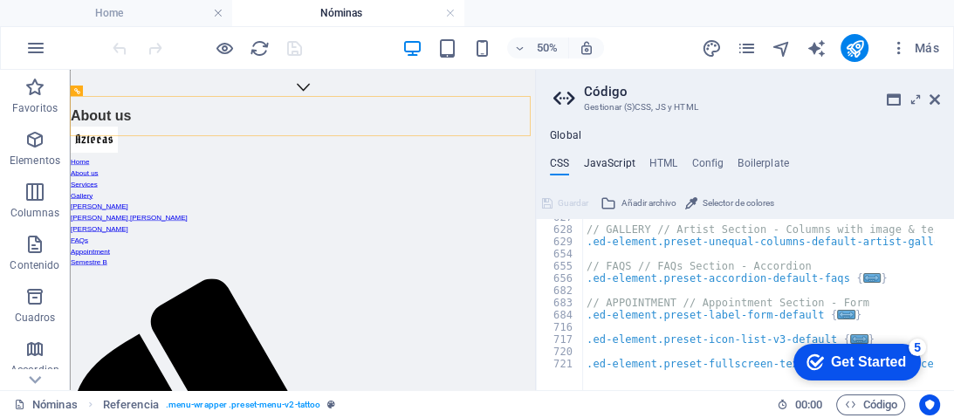
click at [610, 169] on h4 "JavaScript" at bounding box center [609, 166] width 52 height 19
type textarea "/* JS for preset "Menu V2" */"
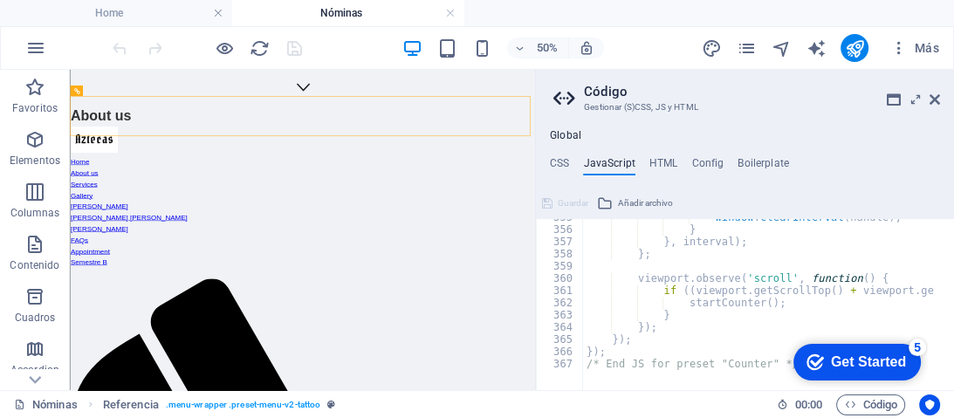
scroll to position [4334, 0]
click at [660, 162] on h4 "HTML" at bounding box center [664, 166] width 29 height 19
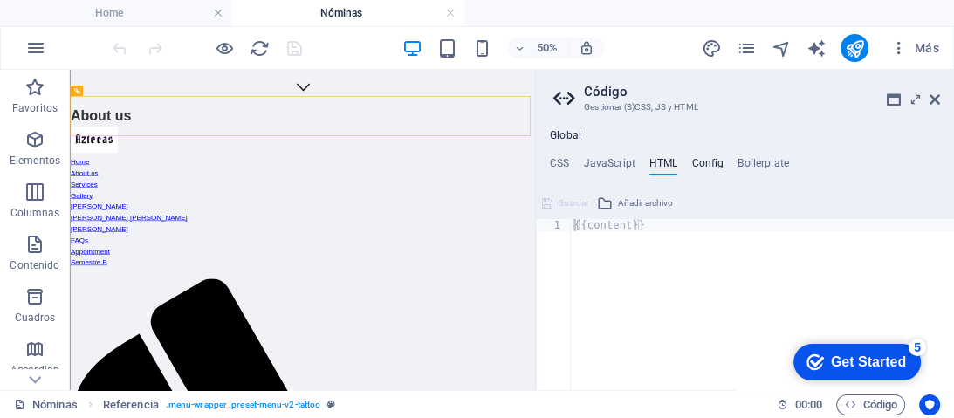
click at [704, 161] on h4 "Config" at bounding box center [708, 166] width 32 height 19
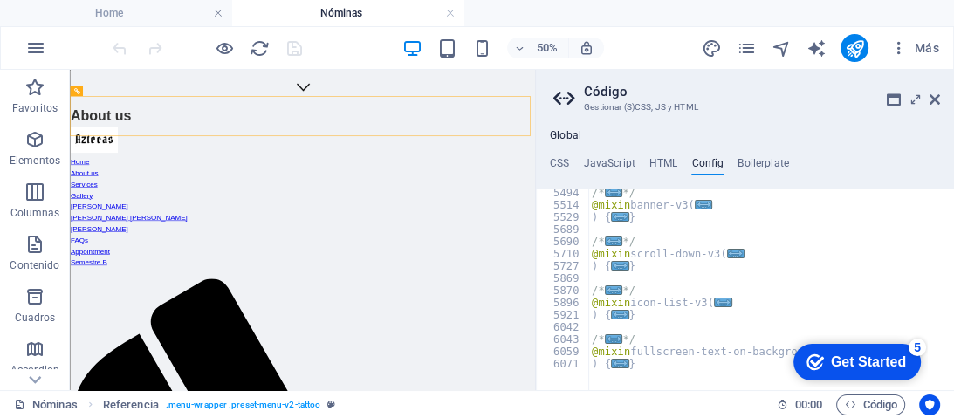
scroll to position [1359, 0]
click at [754, 163] on h4 "Boilerplate" at bounding box center [764, 166] width 52 height 19
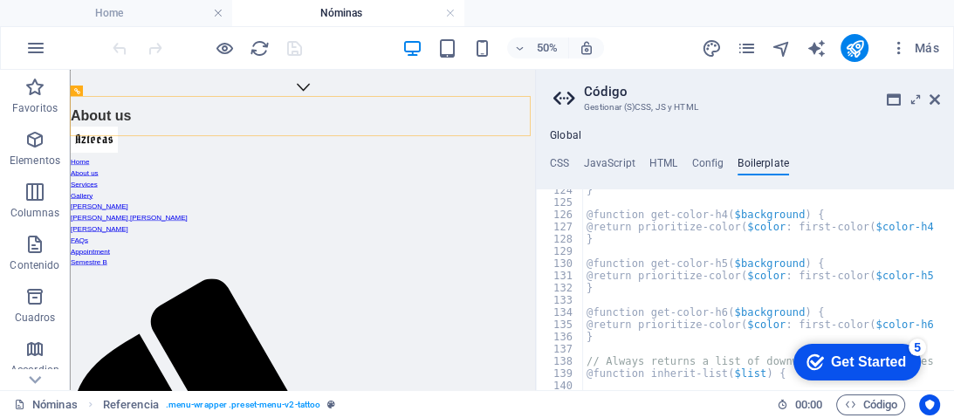
scroll to position [856, 0]
click at [562, 157] on h4 "CSS" at bounding box center [559, 166] width 19 height 19
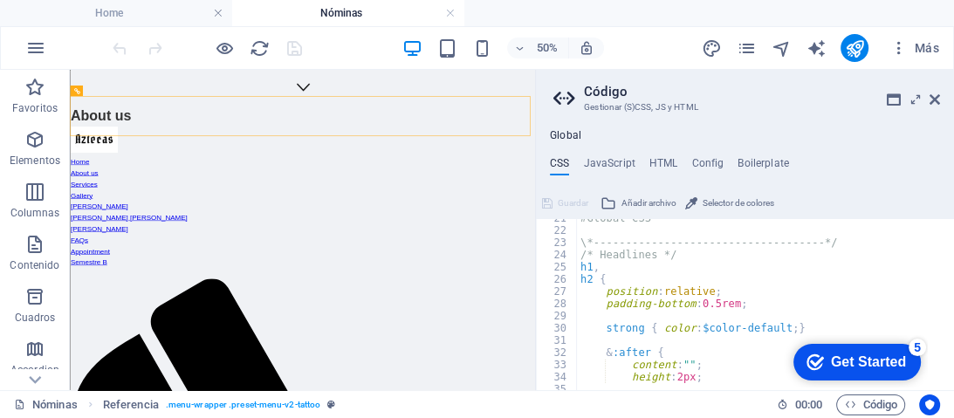
scroll to position [293, 0]
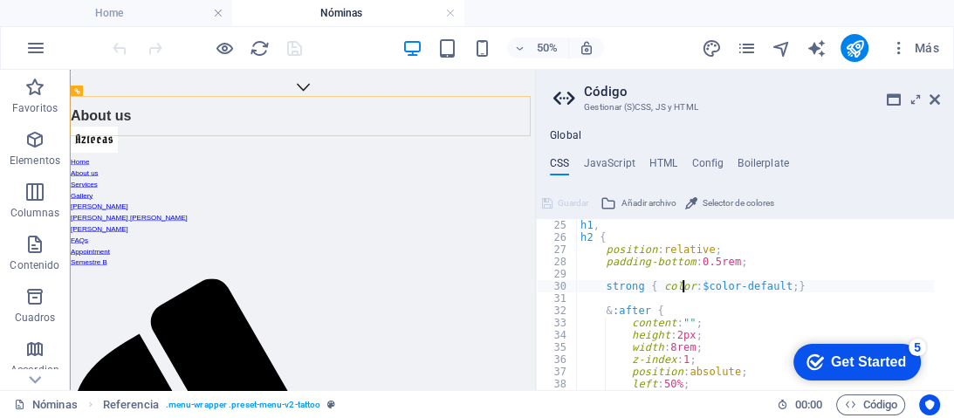
type textarea "strong { color: $color-default; }"
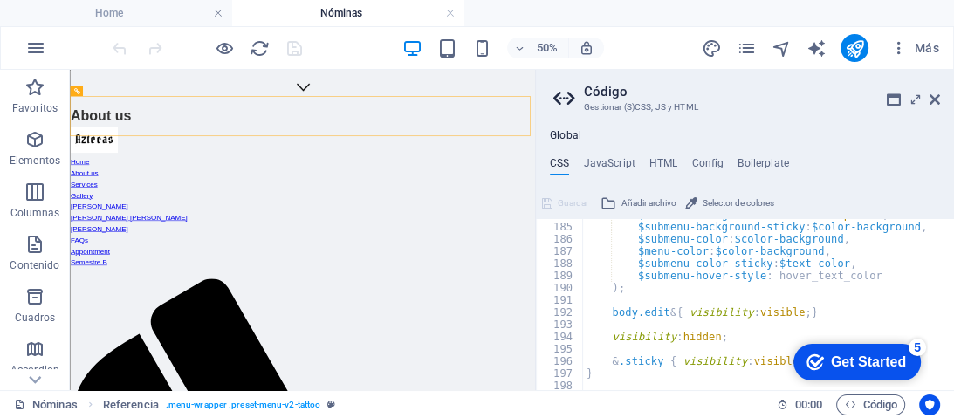
scroll to position [1593, 0]
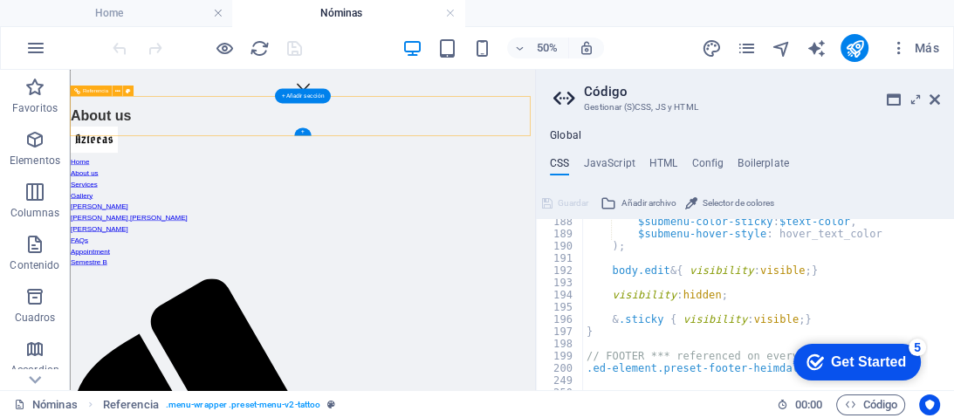
click at [342, 243] on nav "Home About us Services Gallery Sonia Xoe Laura Joe John Doe FAQs Appointment Se…" at bounding box center [535, 366] width 931 height 246
click at [112, 91] on button at bounding box center [117, 91] width 10 height 10
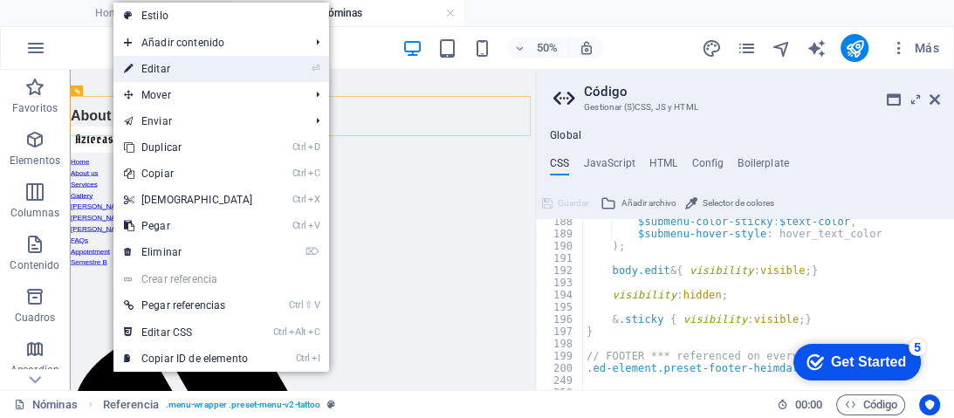
click at [171, 68] on link "⏎ Editar" at bounding box center [189, 69] width 150 height 26
select select "rem"
select select "hover_text_color"
select select "rem"
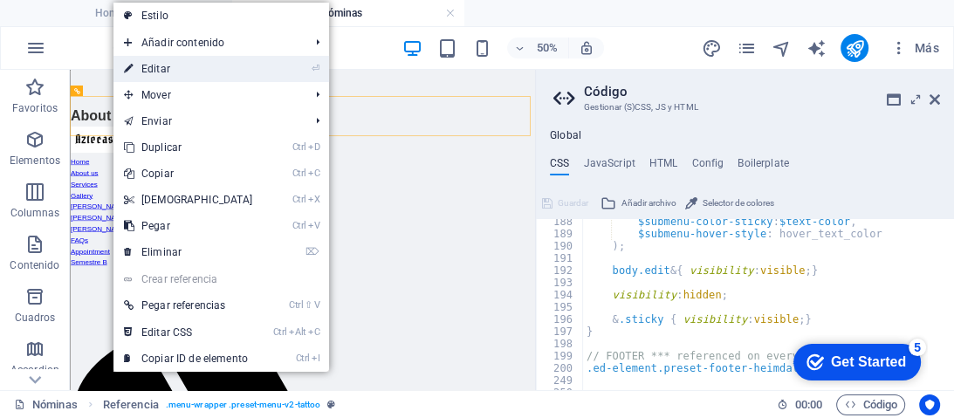
select select "link-special-font"
select select "rem"
select select
select select "px"
select select "%"
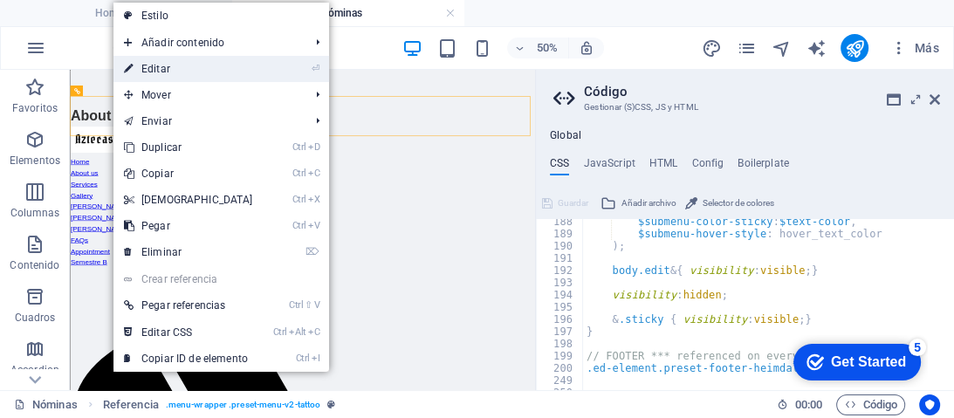
select select "rem"
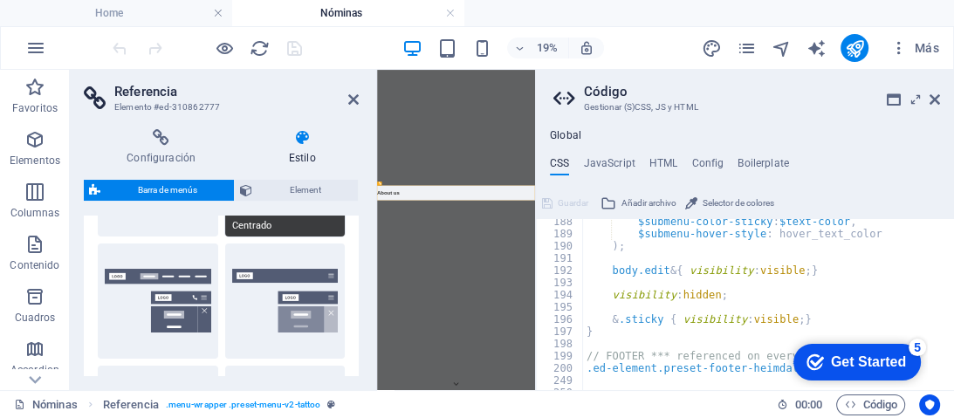
scroll to position [0, 0]
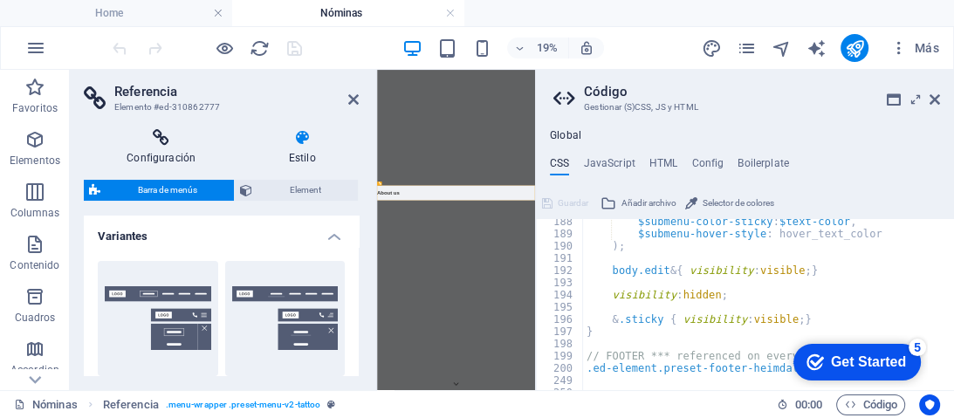
click at [161, 139] on icon at bounding box center [161, 137] width 155 height 17
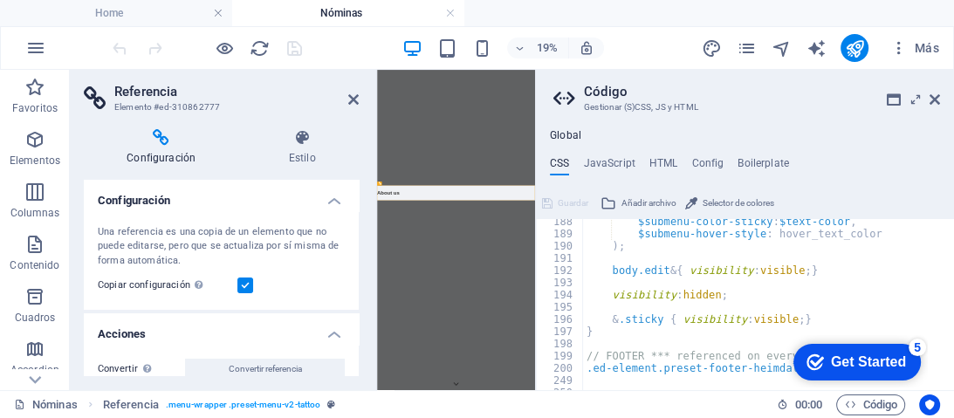
scroll to position [45, 0]
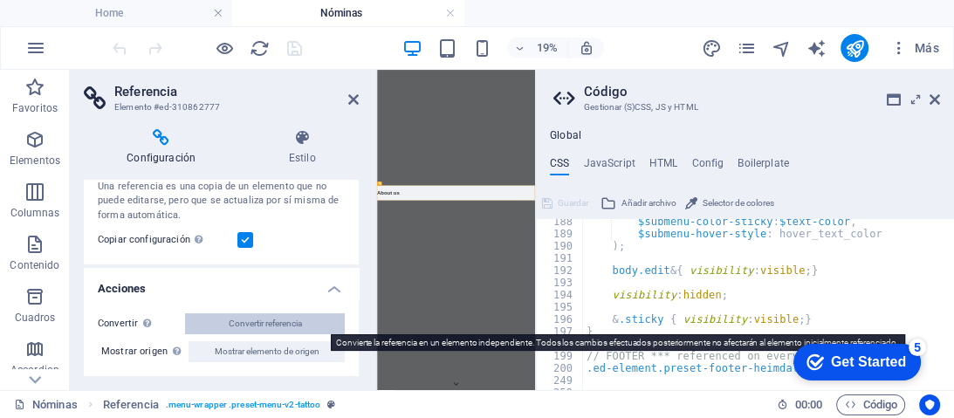
click at [258, 322] on span "Convertir referencia" at bounding box center [265, 323] width 73 height 21
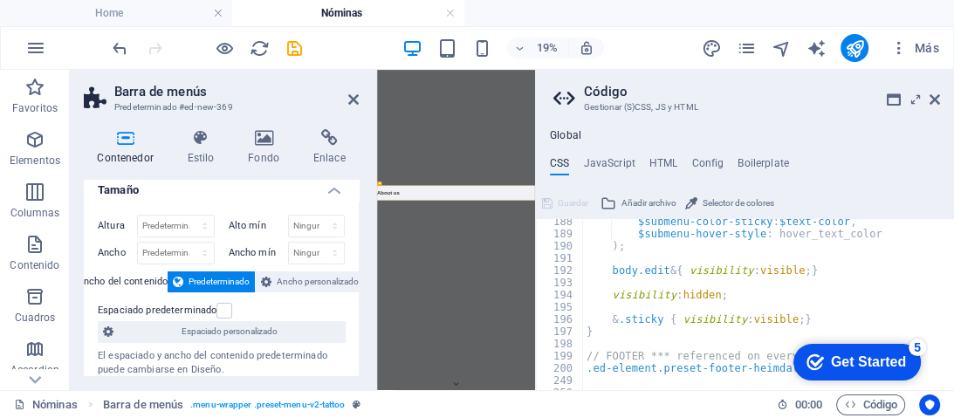
scroll to position [0, 0]
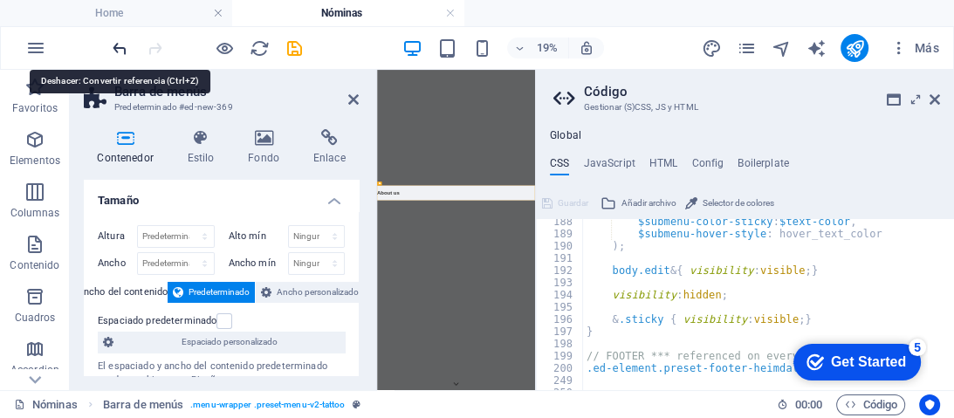
click at [118, 42] on icon "undo" at bounding box center [120, 48] width 20 height 20
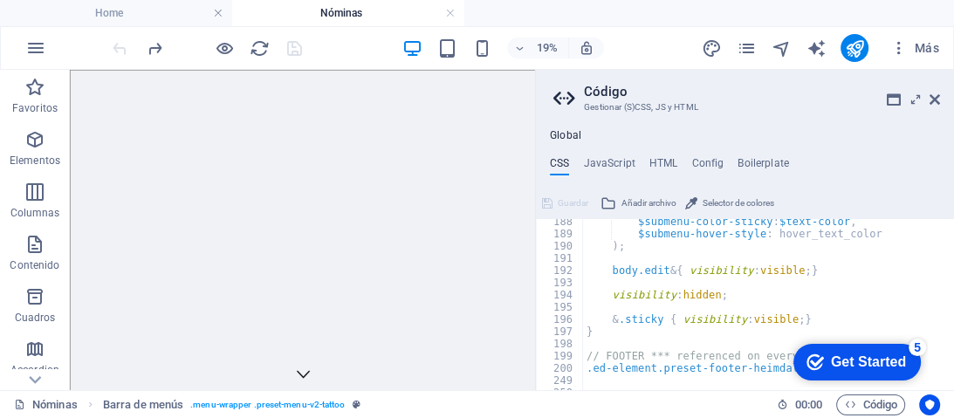
scroll to position [424, 0]
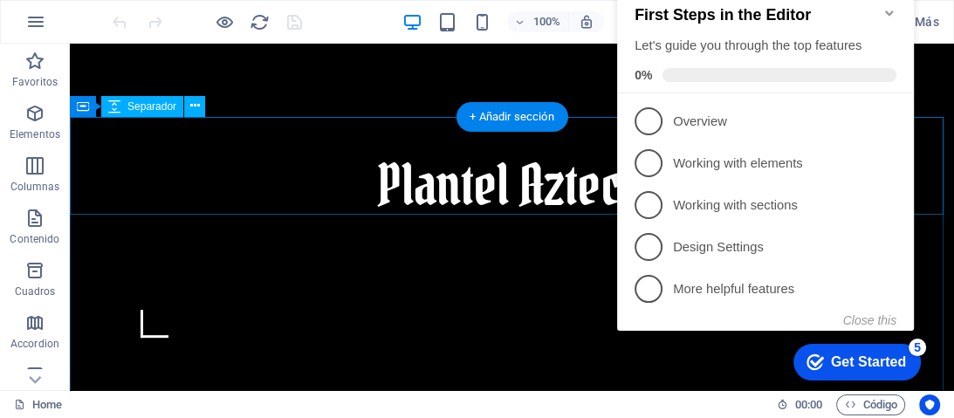
scroll to position [349, 0]
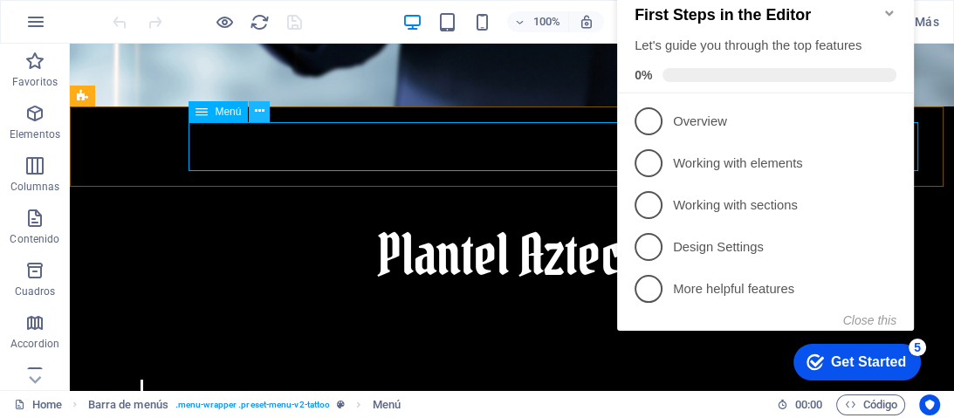
click at [256, 110] on icon at bounding box center [260, 111] width 10 height 18
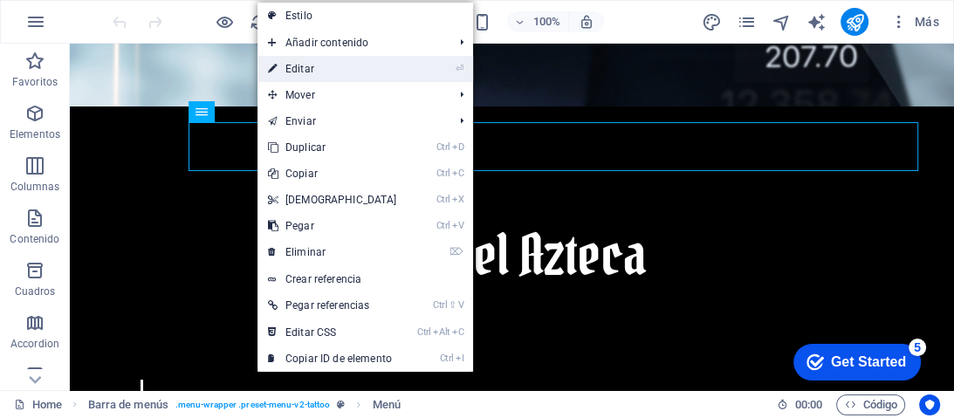
click at [332, 68] on link "⏎ Editar" at bounding box center [333, 69] width 150 height 26
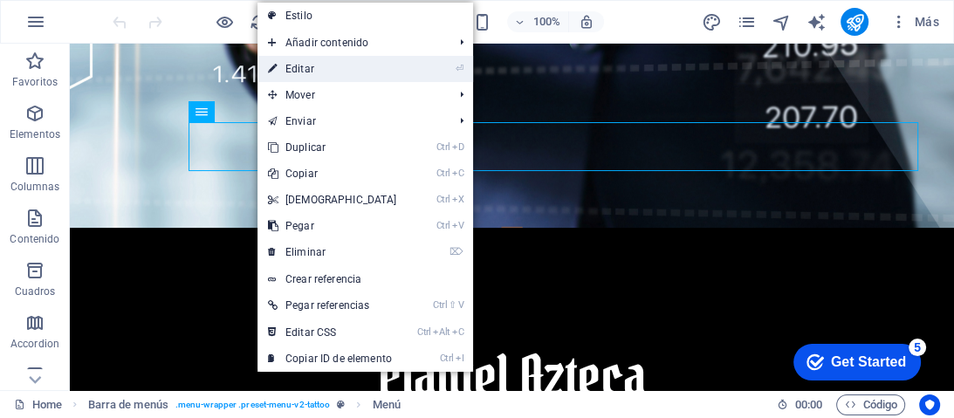
select select
select select "2"
select select "3"
select select
select select "4"
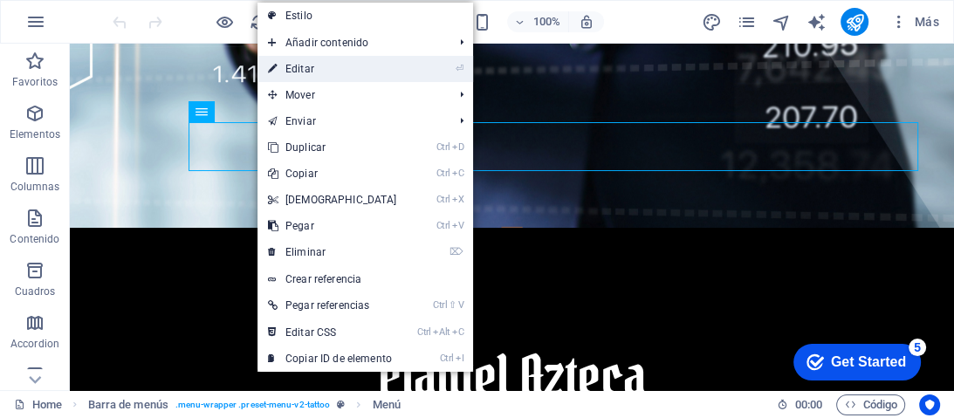
select select
select select "5"
select select
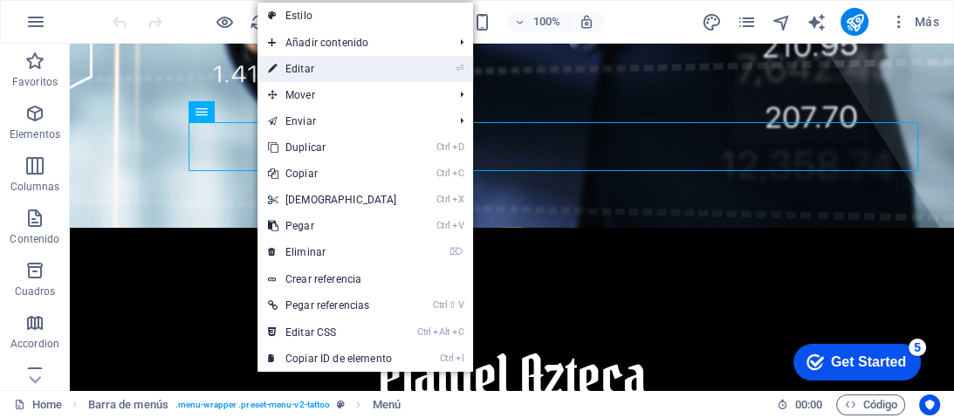
select select "6"
select select
select select "1"
select select
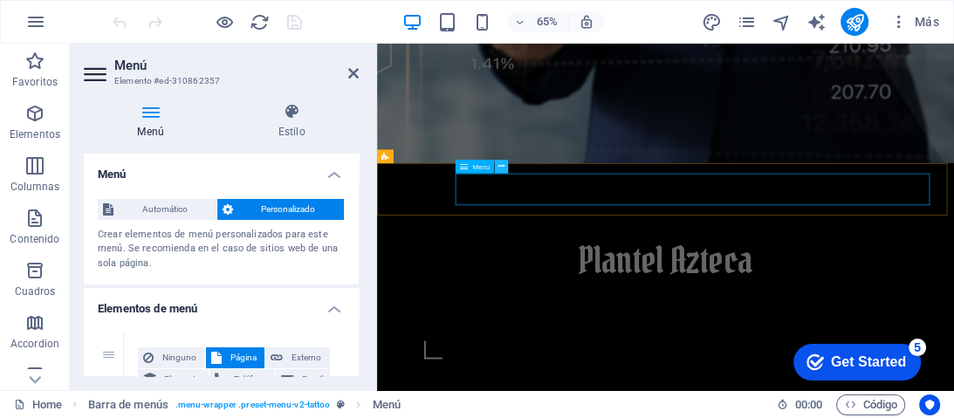
click at [503, 167] on icon at bounding box center [502, 167] width 6 height 12
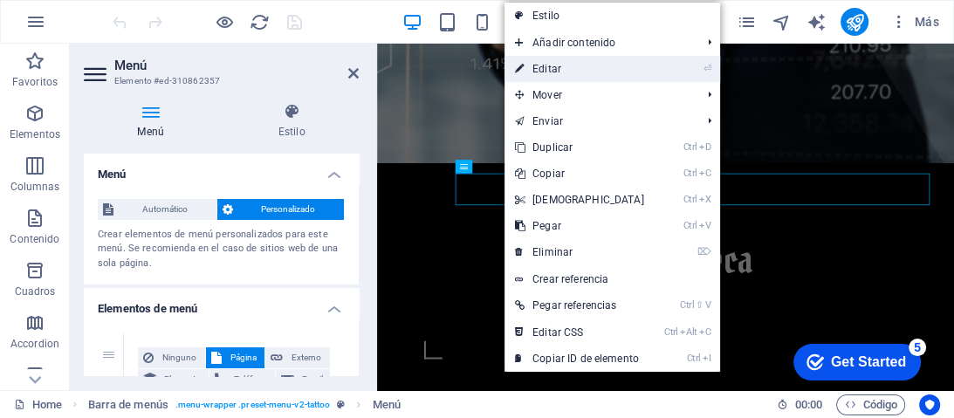
click at [567, 73] on link "⏎ Editar" at bounding box center [580, 69] width 150 height 26
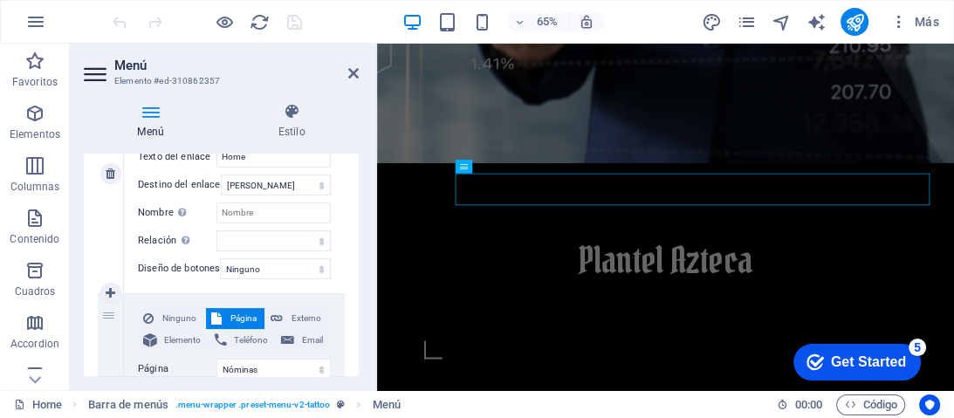
scroll to position [210, 0]
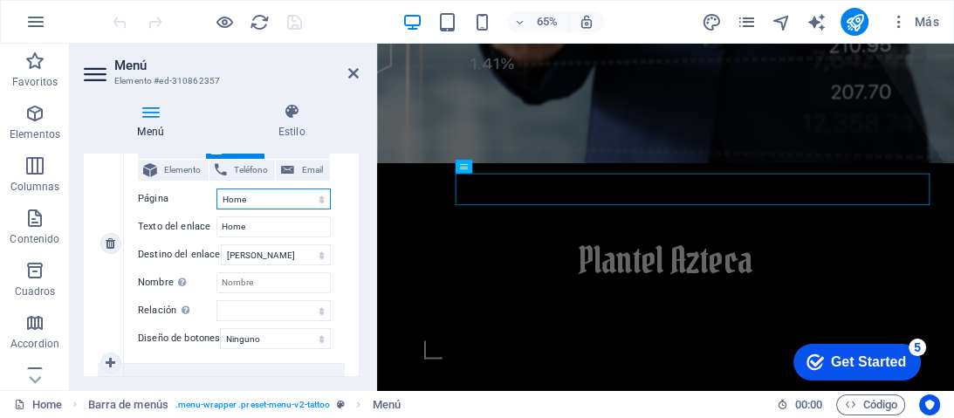
click at [318, 196] on select "Home Semestre B Nóminas Services Gallery FAQs Appointment Legal Notice Privacy" at bounding box center [274, 199] width 114 height 21
select select "2"
click at [217, 189] on select "Home Semestre B Nóminas Services Gallery FAQs Appointment Legal Notice Privacy" at bounding box center [274, 199] width 114 height 21
type input "Nóminas"
select select
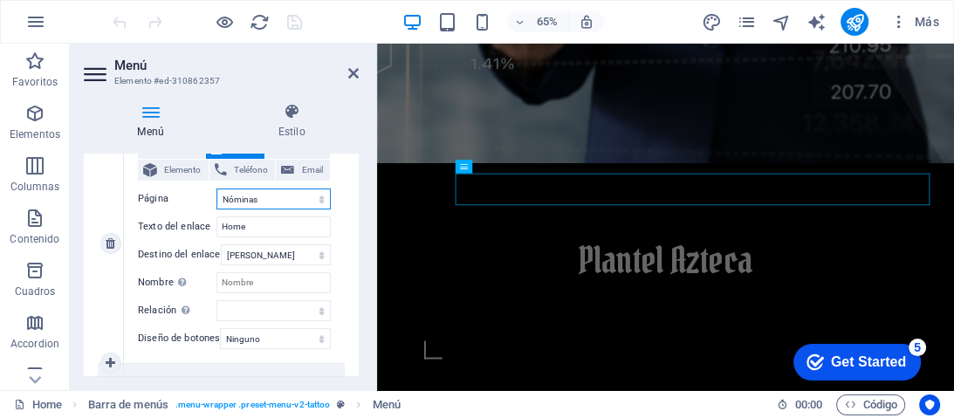
select select
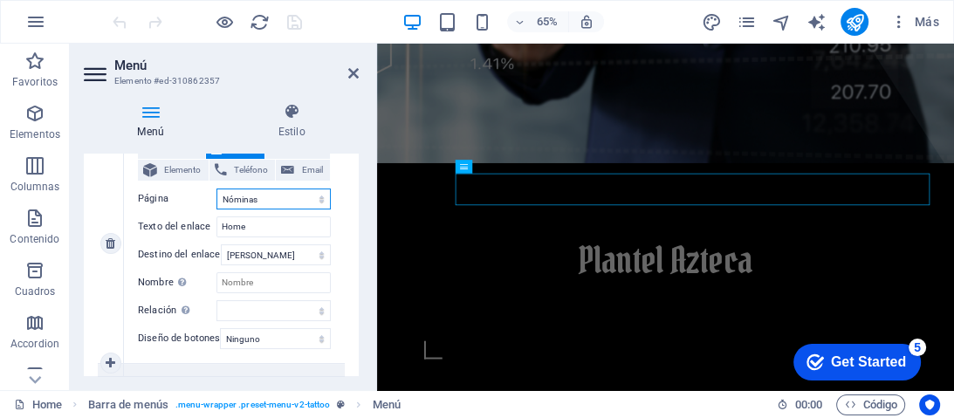
select select
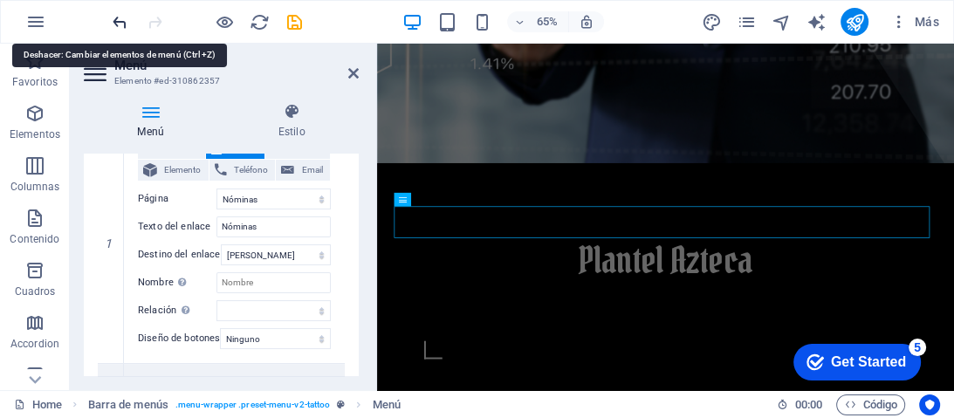
select select "0"
type input "Home"
select select
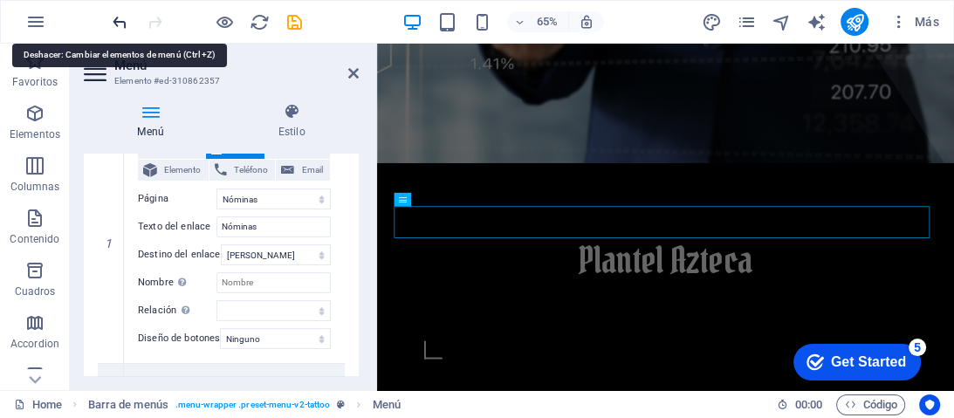
select select
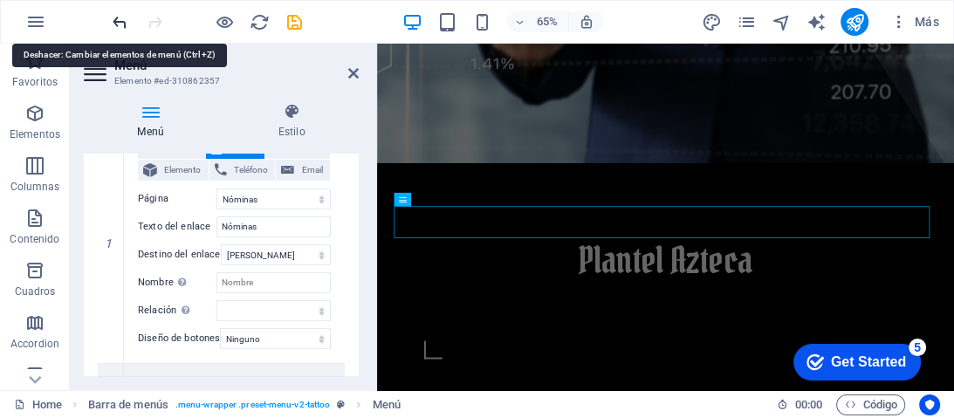
select select
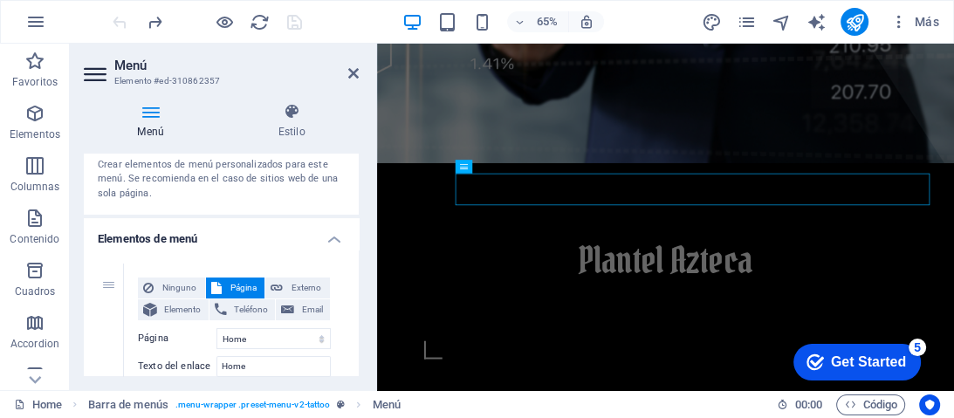
scroll to position [140, 0]
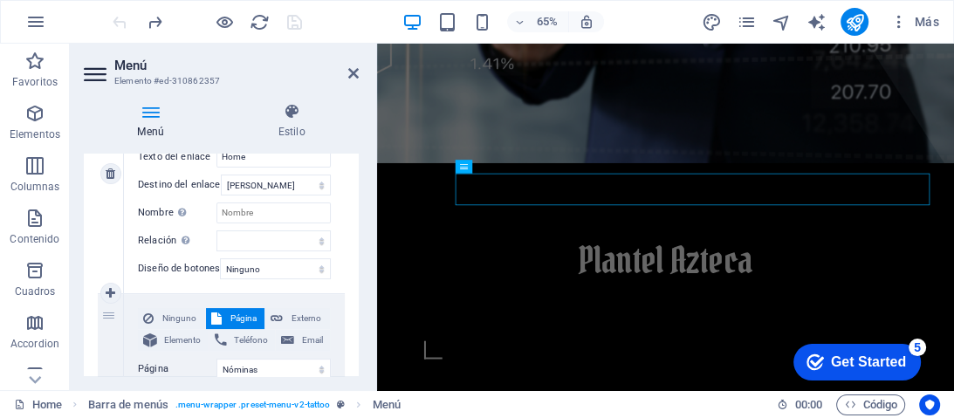
scroll to position [210, 0]
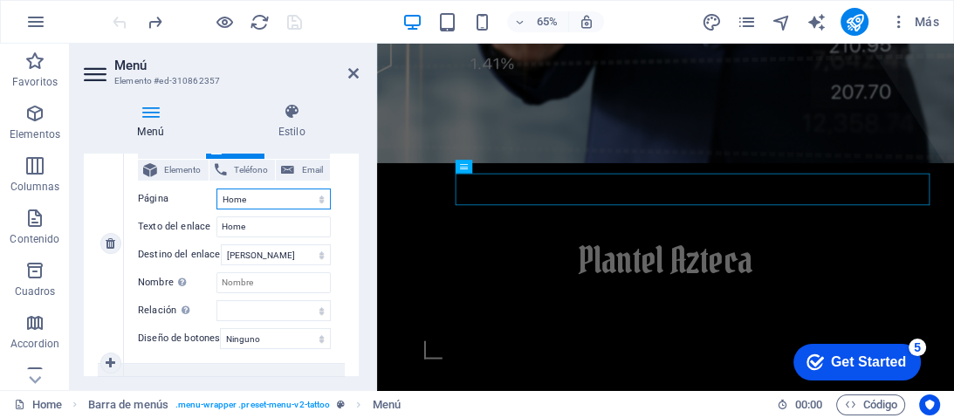
click at [318, 197] on select "Home Semestre B Nóminas Services Gallery FAQs Appointment Legal Notice Privacy" at bounding box center [274, 199] width 114 height 21
select select "2"
click at [217, 189] on select "Home Semestre B Nóminas Services Gallery FAQs Appointment Legal Notice Privacy" at bounding box center [274, 199] width 114 height 21
type input "Nóminas"
select select
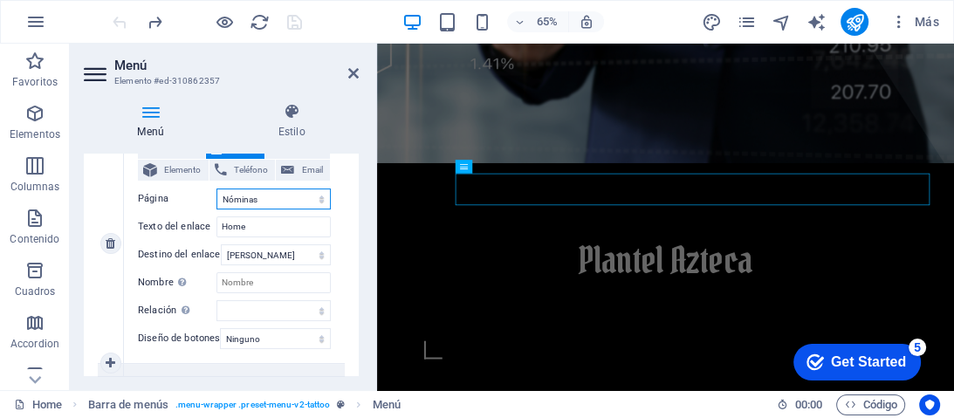
select select
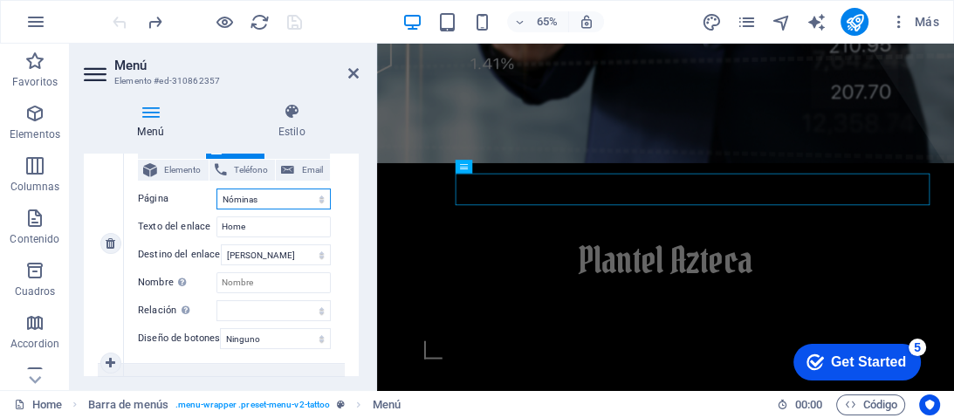
select select
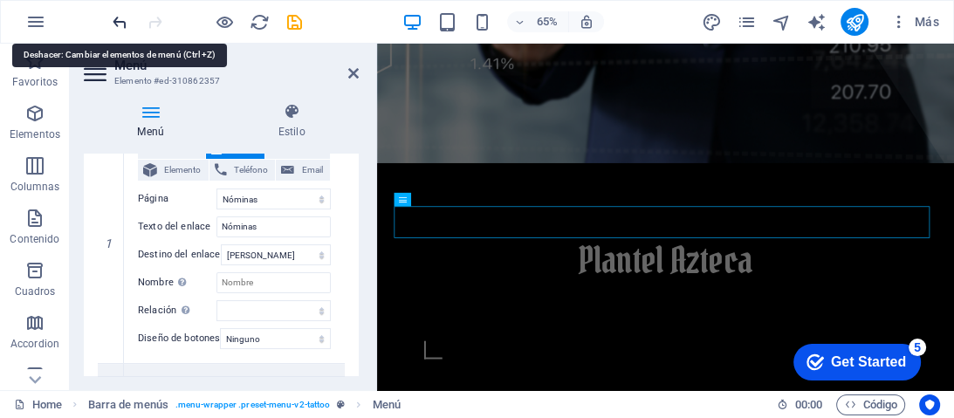
select select "0"
type input "Home"
select select
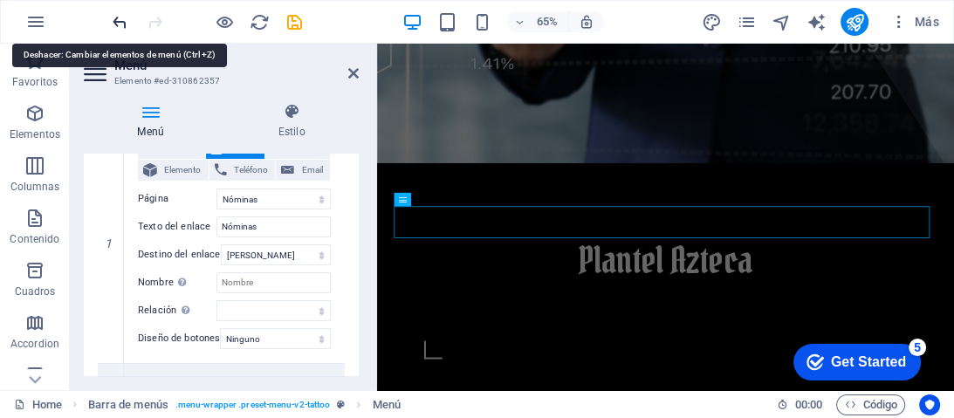
select select
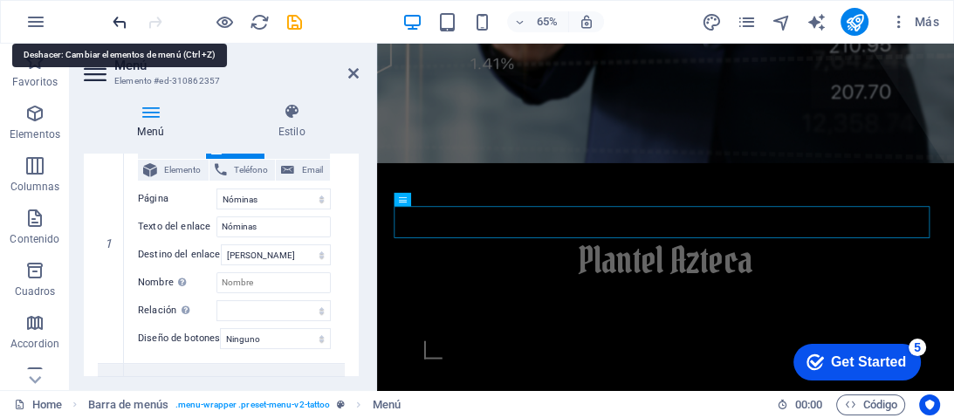
select select
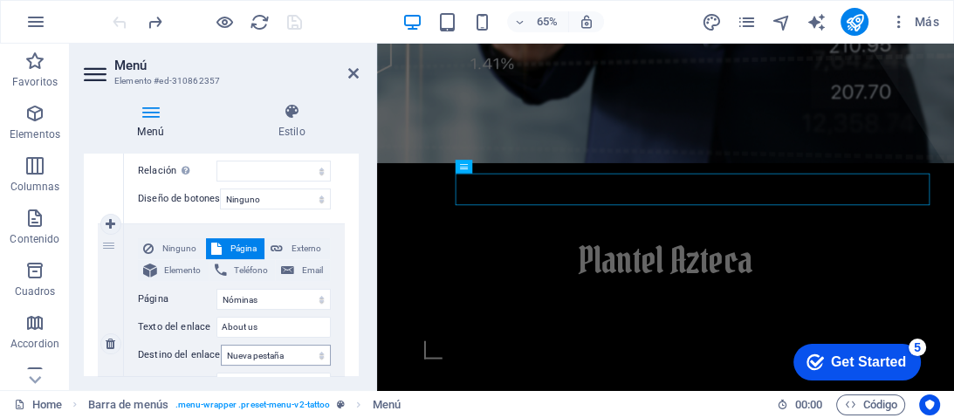
scroll to position [419, 0]
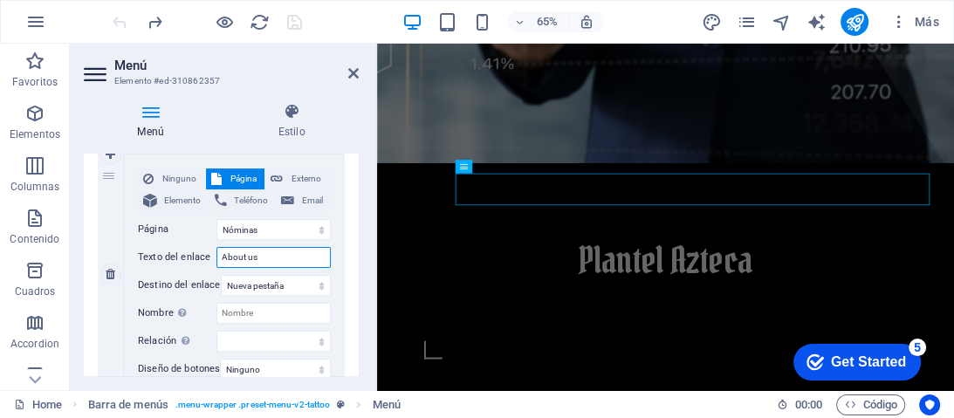
click at [276, 260] on input "About us" at bounding box center [274, 257] width 114 height 21
click at [502, 164] on icon at bounding box center [502, 167] width 6 height 12
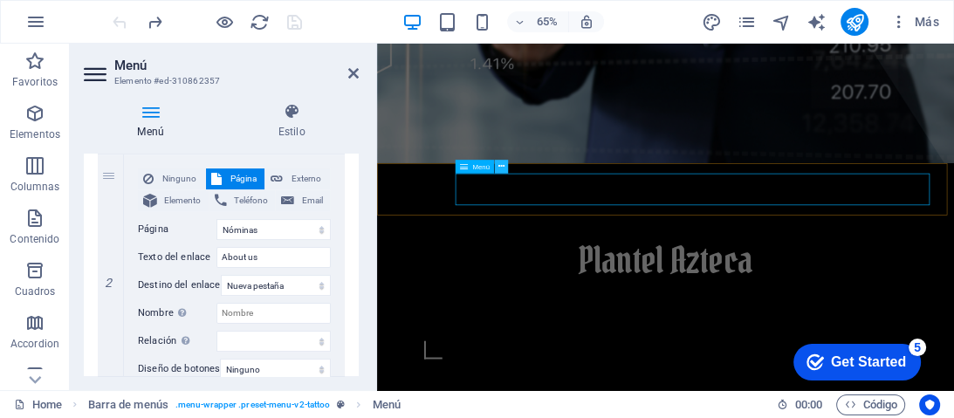
click at [503, 168] on icon at bounding box center [502, 167] width 6 height 12
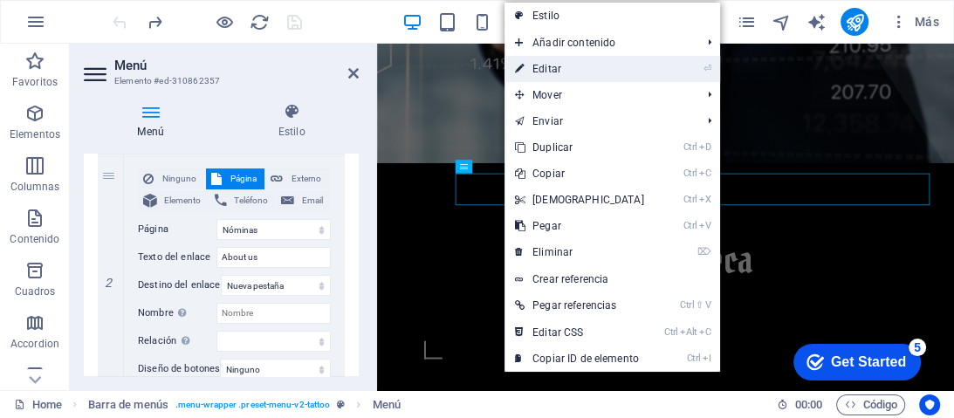
click at [578, 64] on link "⏎ Editar" at bounding box center [580, 69] width 150 height 26
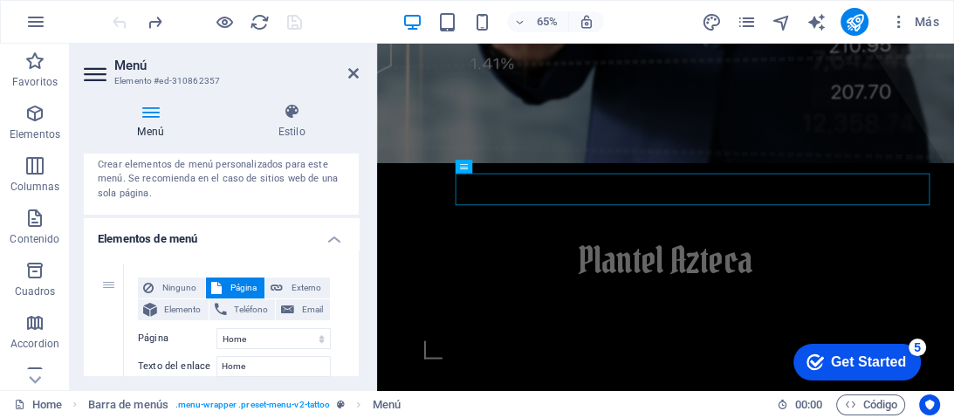
scroll to position [0, 0]
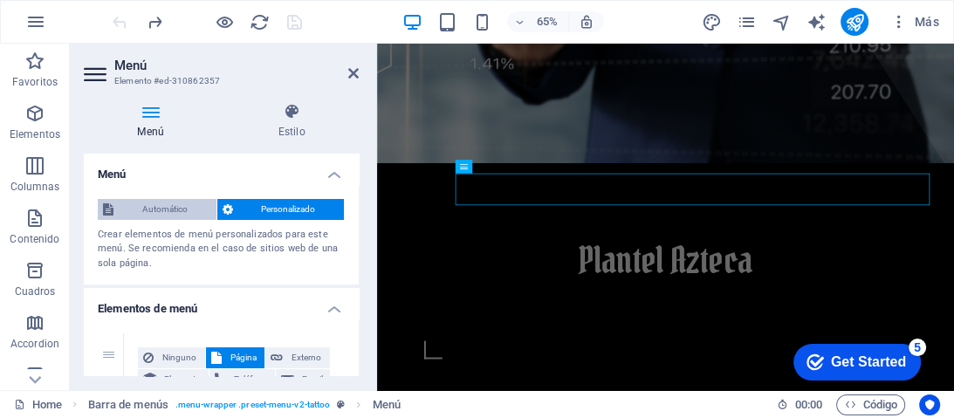
click at [161, 211] on span "Automático" at bounding box center [165, 209] width 93 height 21
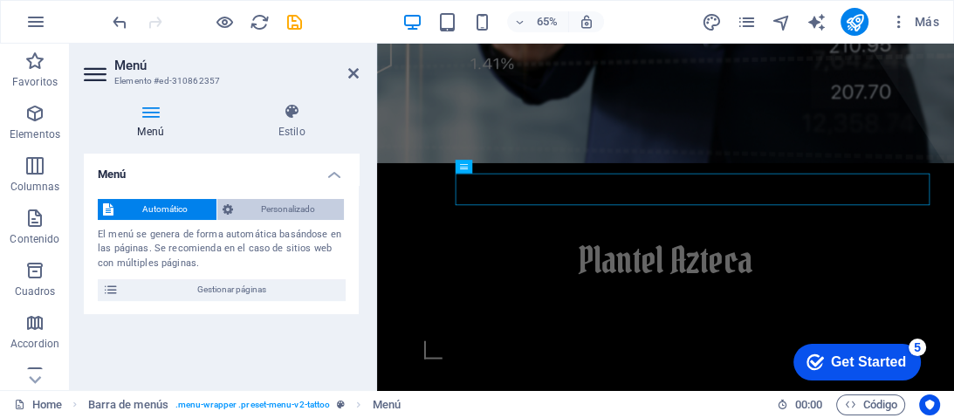
click at [269, 213] on span "Personalizado" at bounding box center [288, 209] width 101 height 21
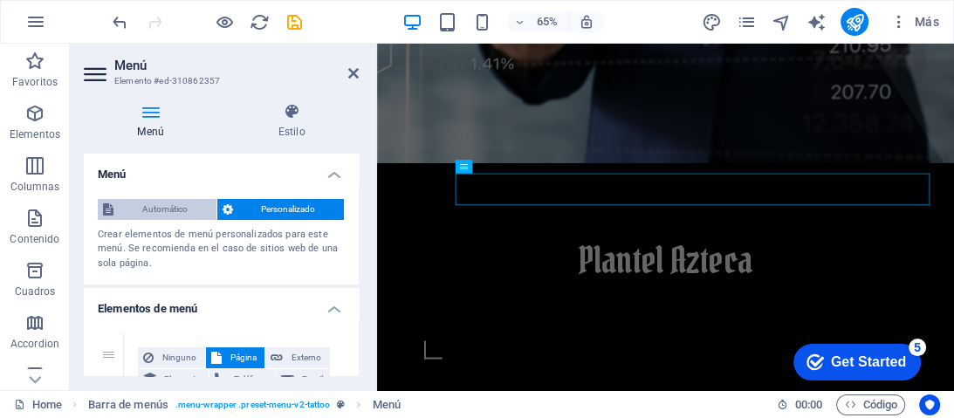
click at [182, 213] on span "Automático" at bounding box center [165, 209] width 93 height 21
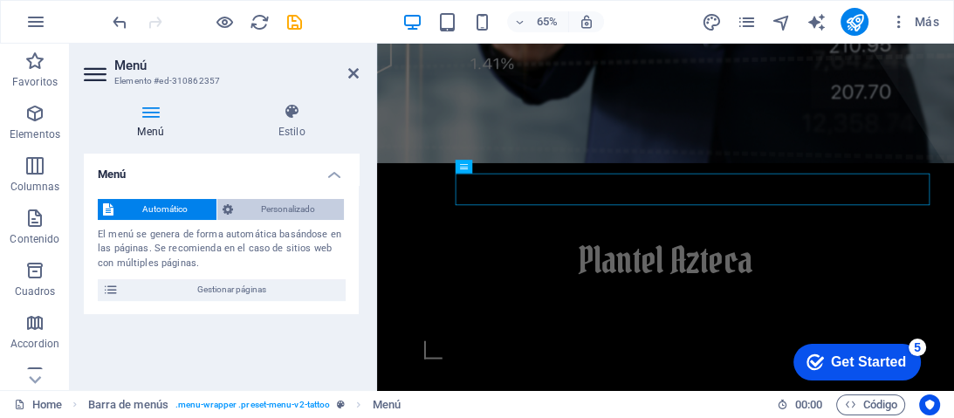
click at [294, 214] on span "Personalizado" at bounding box center [288, 209] width 101 height 21
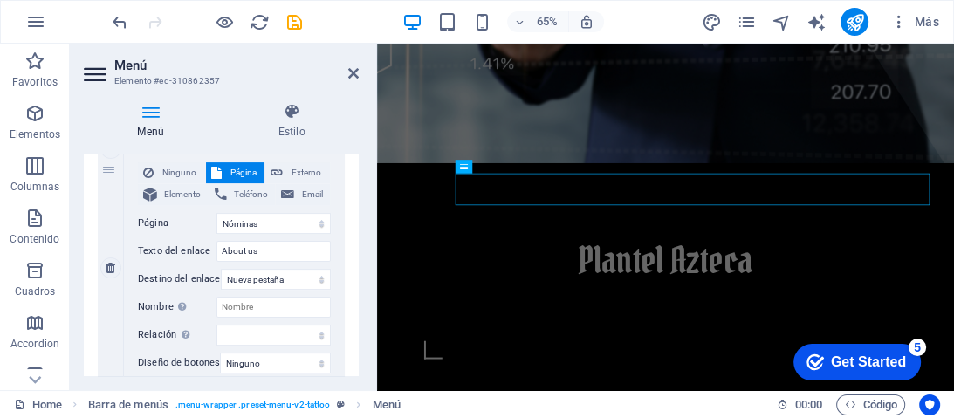
scroll to position [355, 0]
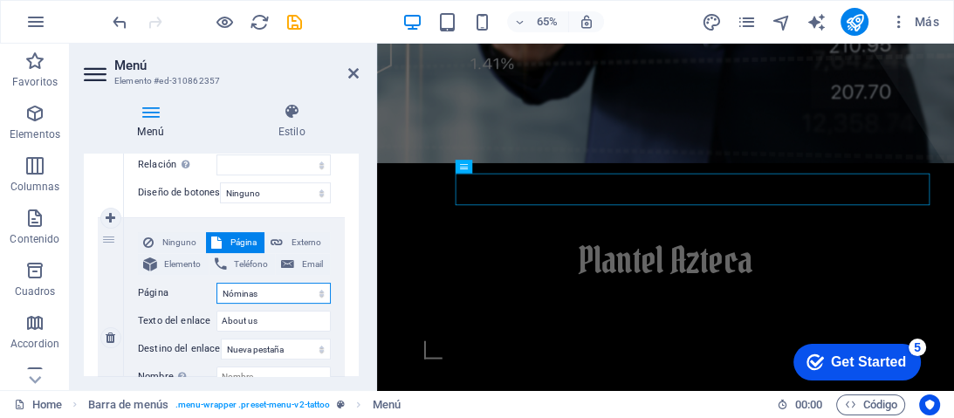
click at [272, 293] on select "Home Semestre B Nóminas Services Gallery FAQs Appointment Legal Notice Privacy" at bounding box center [274, 293] width 114 height 21
click at [265, 319] on input "About us" at bounding box center [274, 321] width 114 height 21
drag, startPoint x: 265, startPoint y: 319, endPoint x: 217, endPoint y: 327, distance: 49.5
click at [217, 327] on input "About us" at bounding box center [274, 321] width 114 height 21
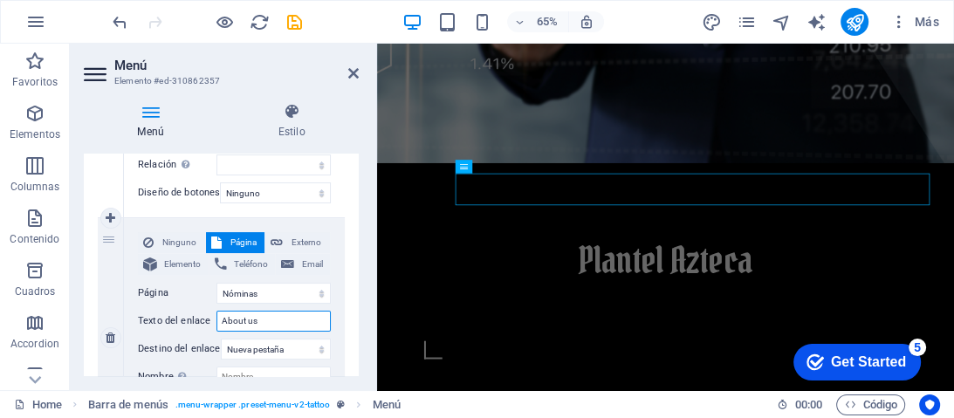
type input "N"
select select
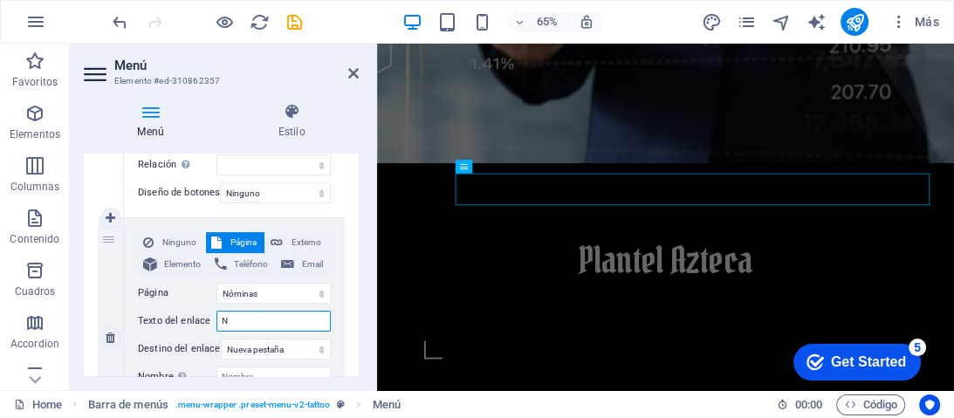
select select
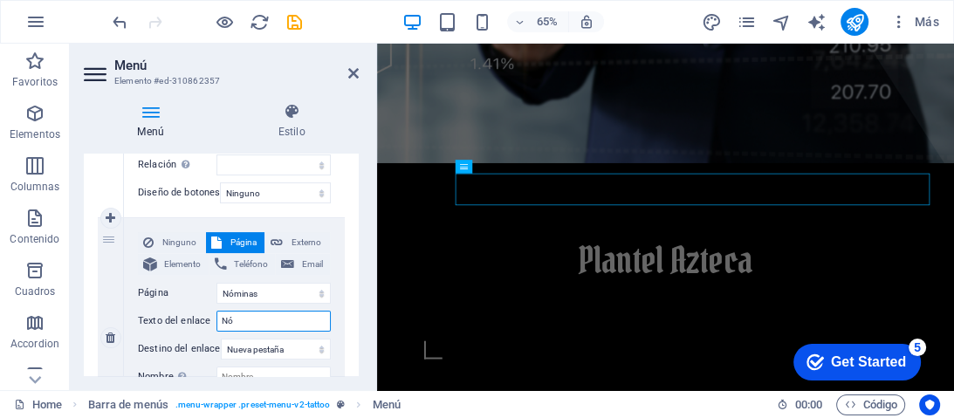
type input "Nóm"
select select
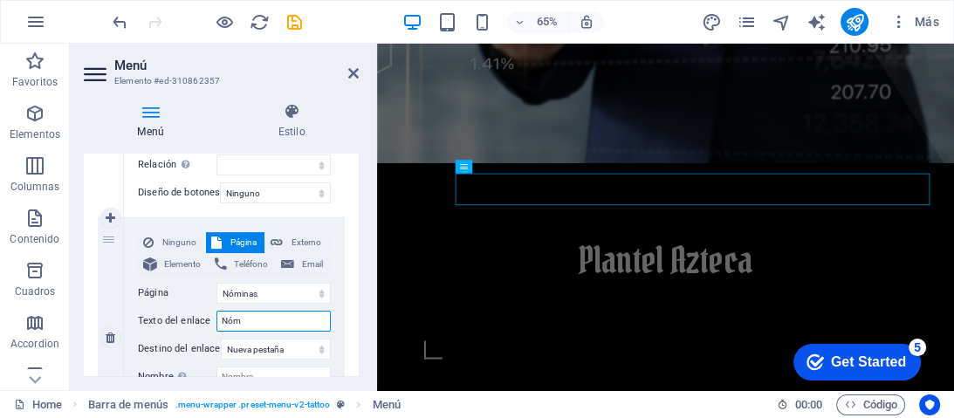
select select
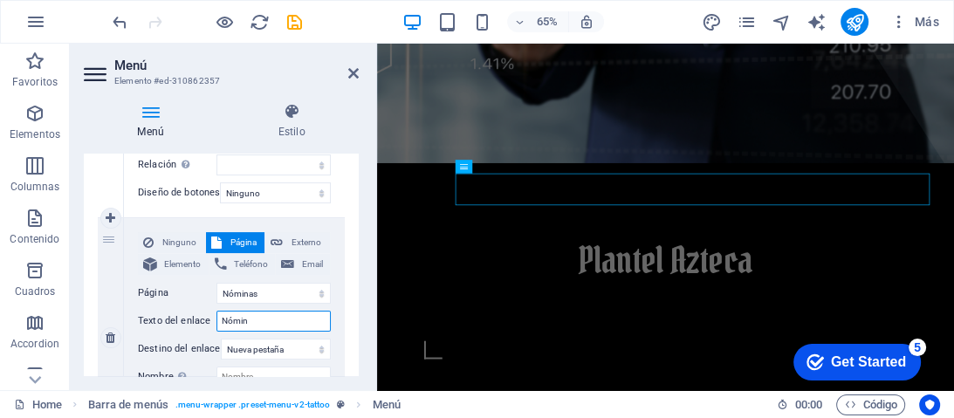
type input "Nómina"
select select
type input "Nóminas"
select select
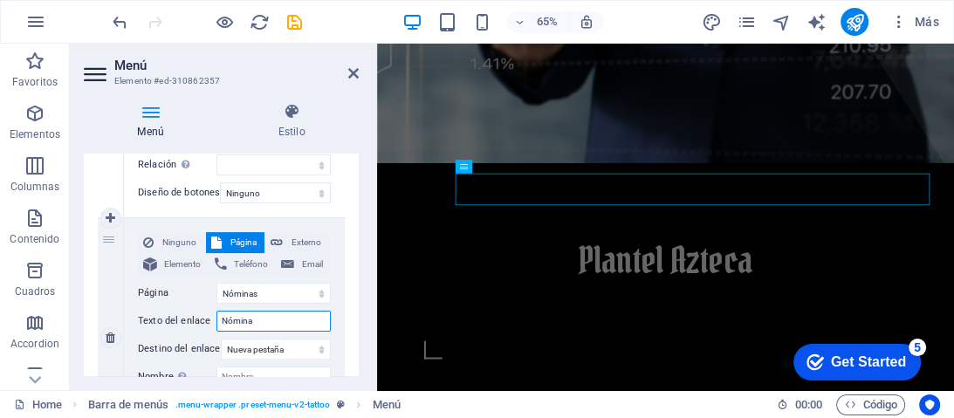
select select
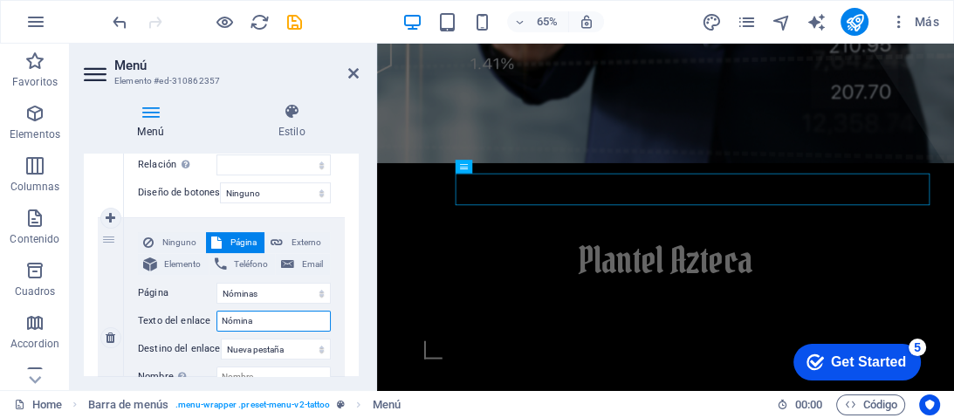
select select
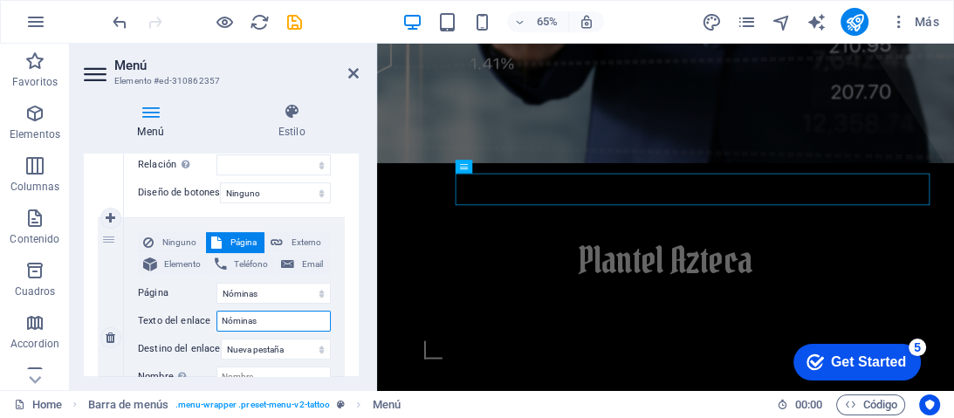
select select
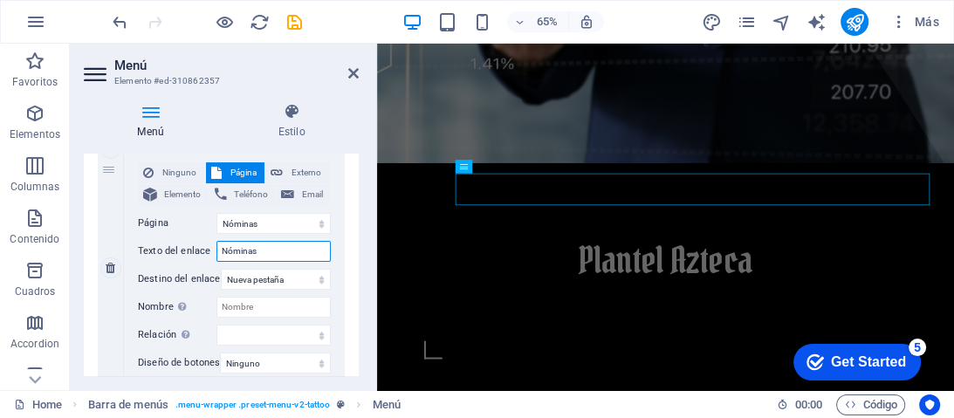
scroll to position [495, 0]
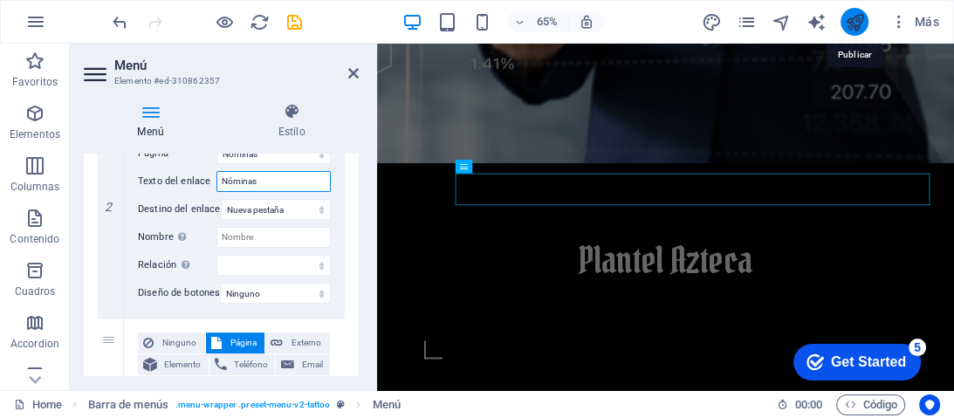
type input "Nóminas"
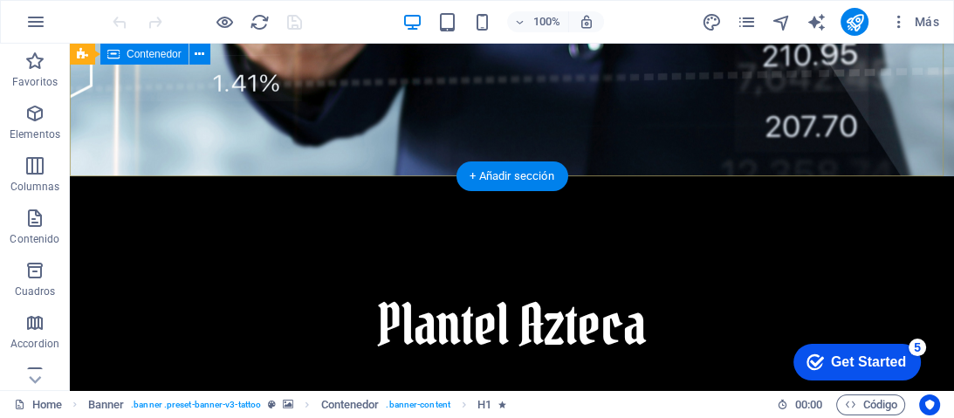
scroll to position [349, 0]
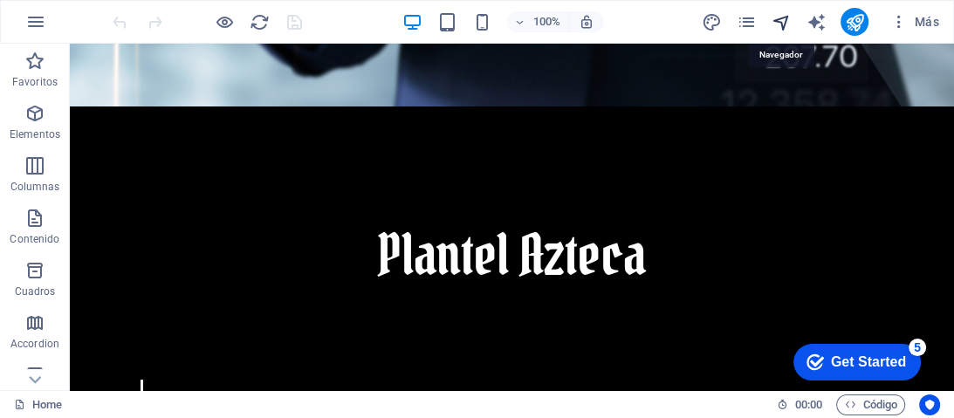
click at [781, 20] on icon "navigator" at bounding box center [782, 22] width 20 height 20
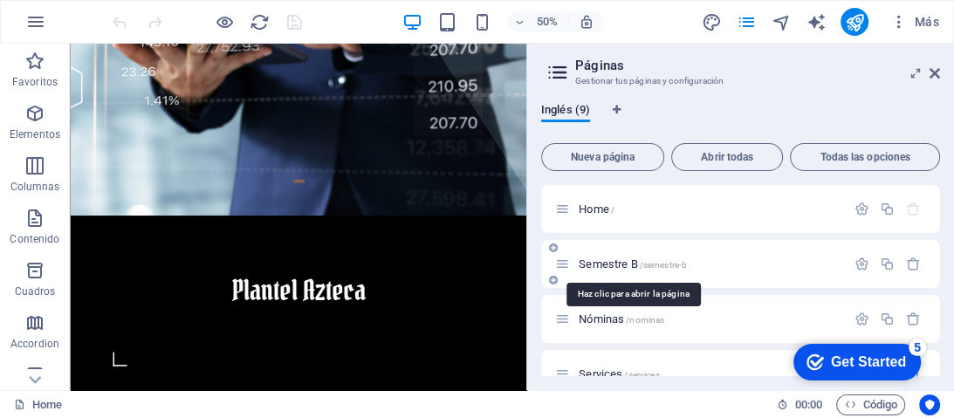
scroll to position [70, 0]
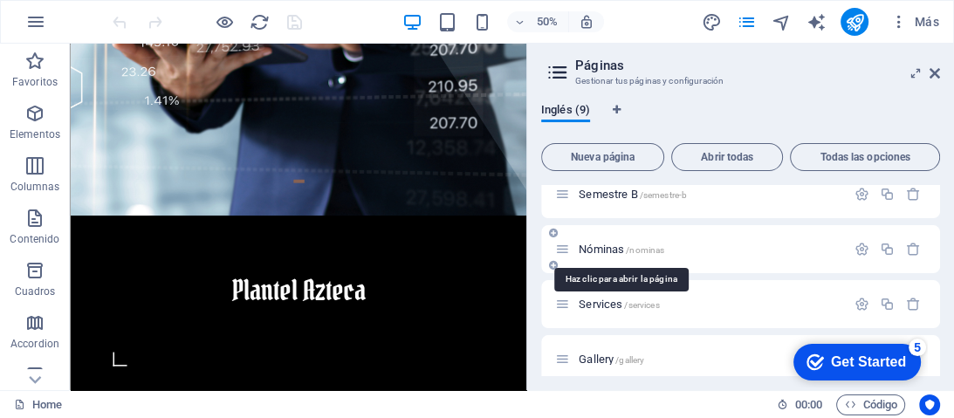
click at [608, 250] on span "Nóminas /nominas" at bounding box center [622, 249] width 86 height 13
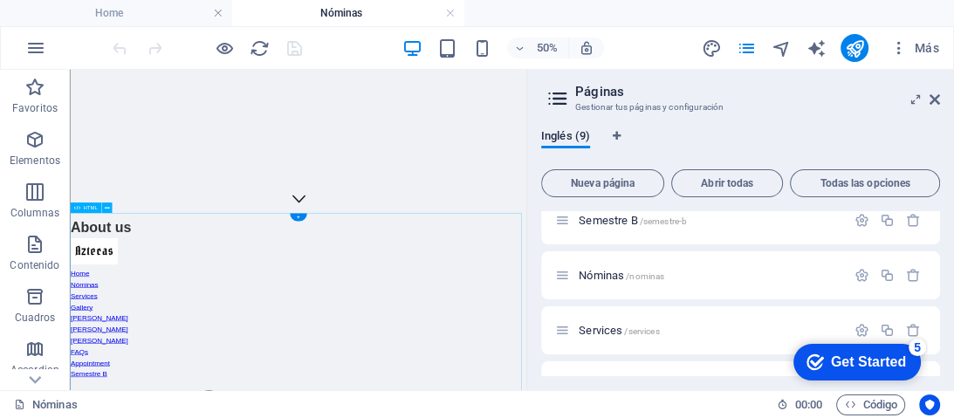
scroll to position [419, 0]
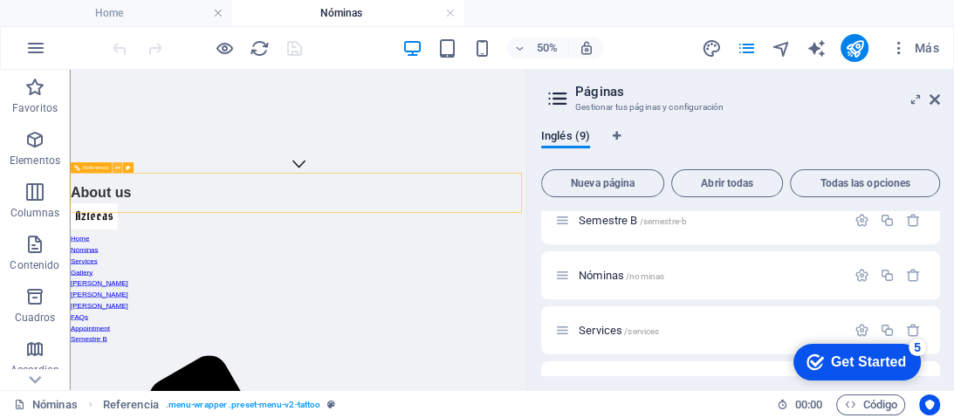
click at [115, 164] on icon at bounding box center [116, 167] width 5 height 10
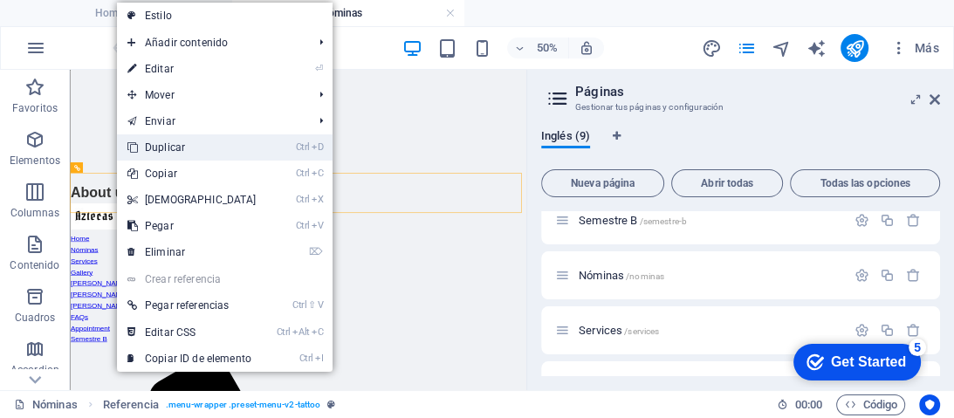
click at [171, 146] on link "Ctrl D Duplicar" at bounding box center [192, 147] width 150 height 26
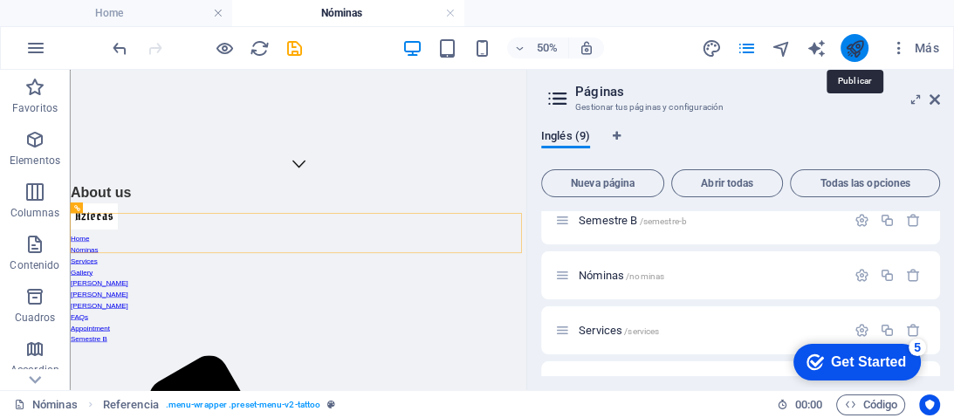
click at [852, 52] on icon "publish" at bounding box center [855, 48] width 20 height 20
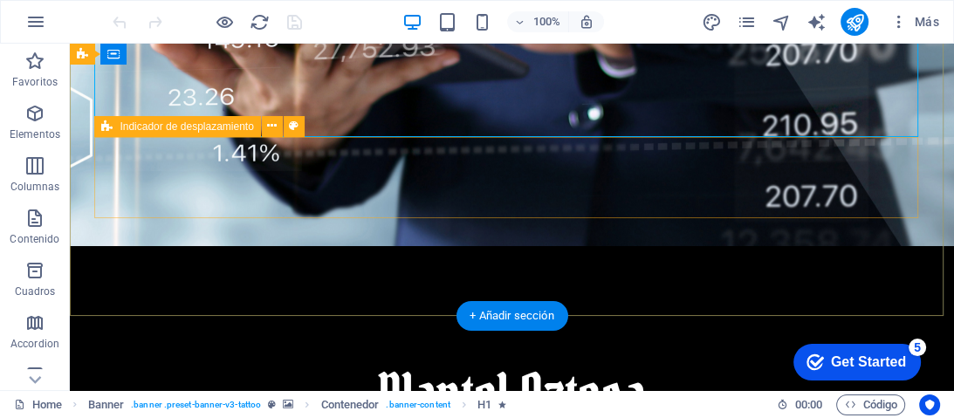
scroll to position [279, 0]
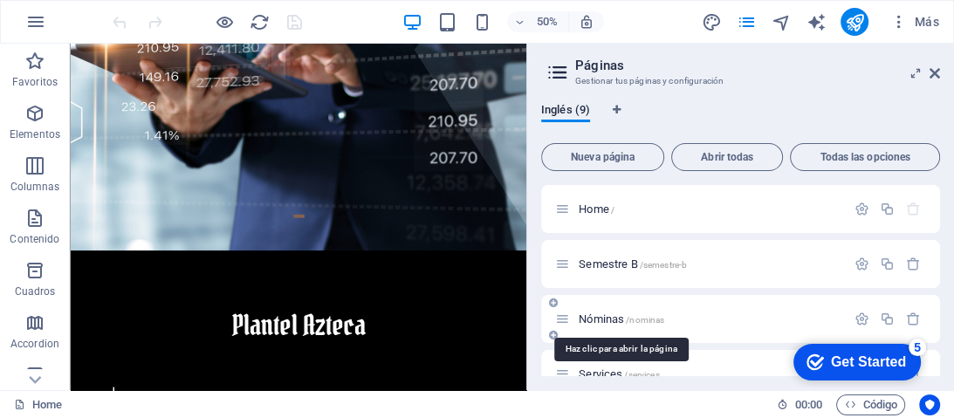
click at [592, 318] on span "Nóminas /nominas" at bounding box center [622, 319] width 86 height 13
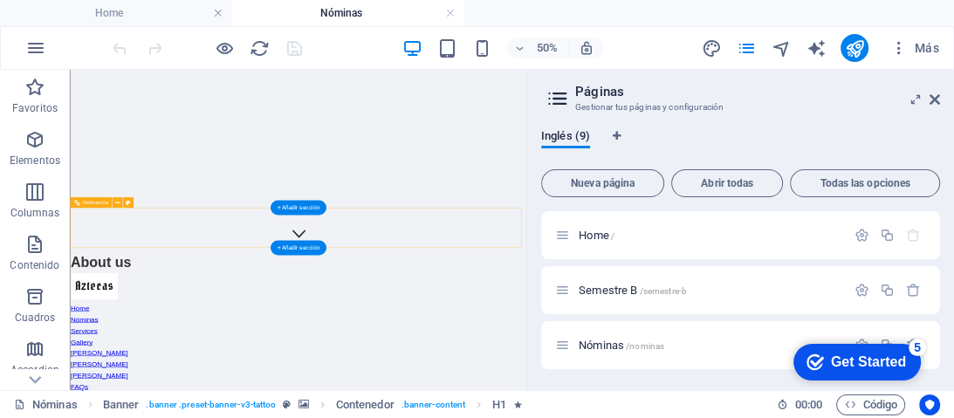
scroll to position [419, 0]
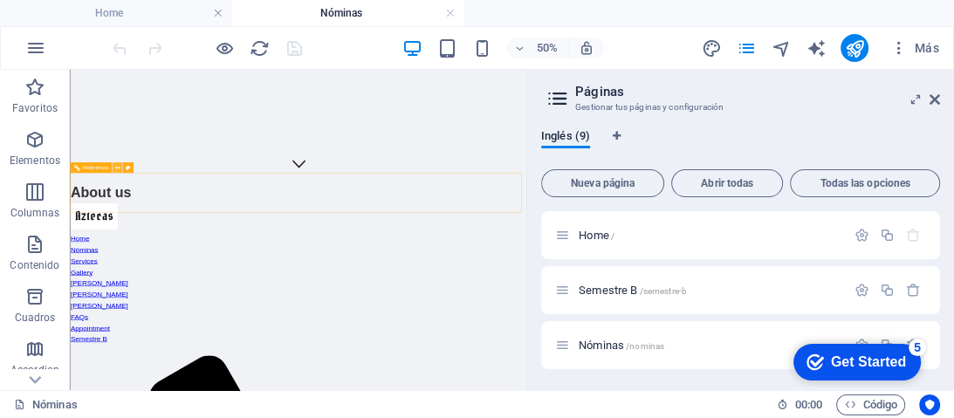
click at [115, 168] on icon at bounding box center [116, 167] width 5 height 10
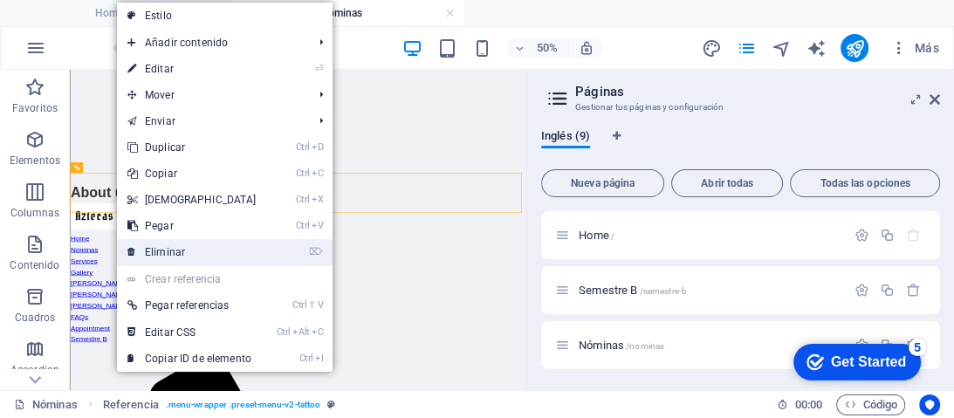
click at [167, 251] on link "⌦ Eliminar" at bounding box center [192, 252] width 150 height 26
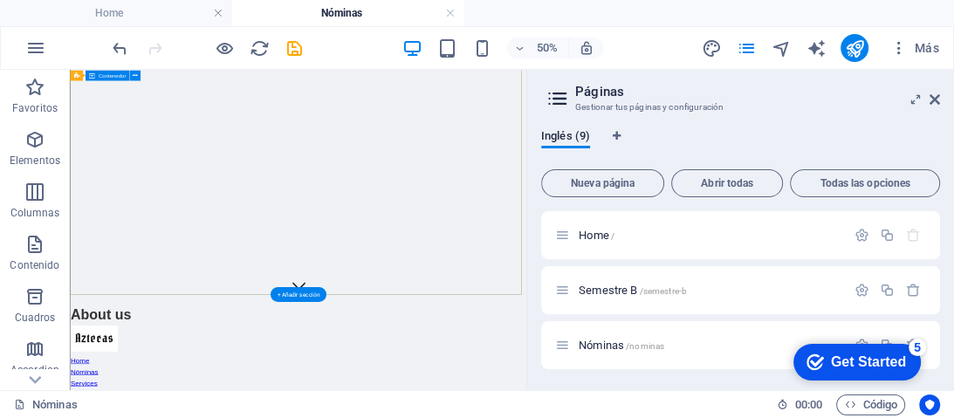
scroll to position [0, 0]
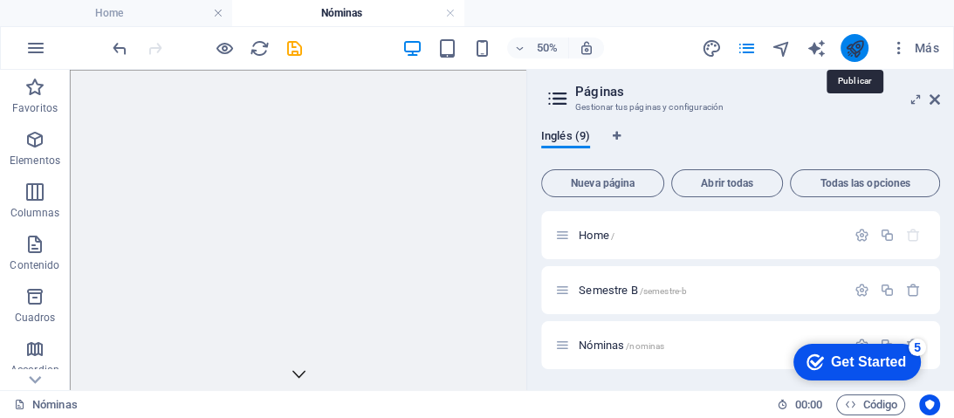
click at [853, 47] on icon "publish" at bounding box center [855, 48] width 20 height 20
